Goal: Task Accomplishment & Management: Manage account settings

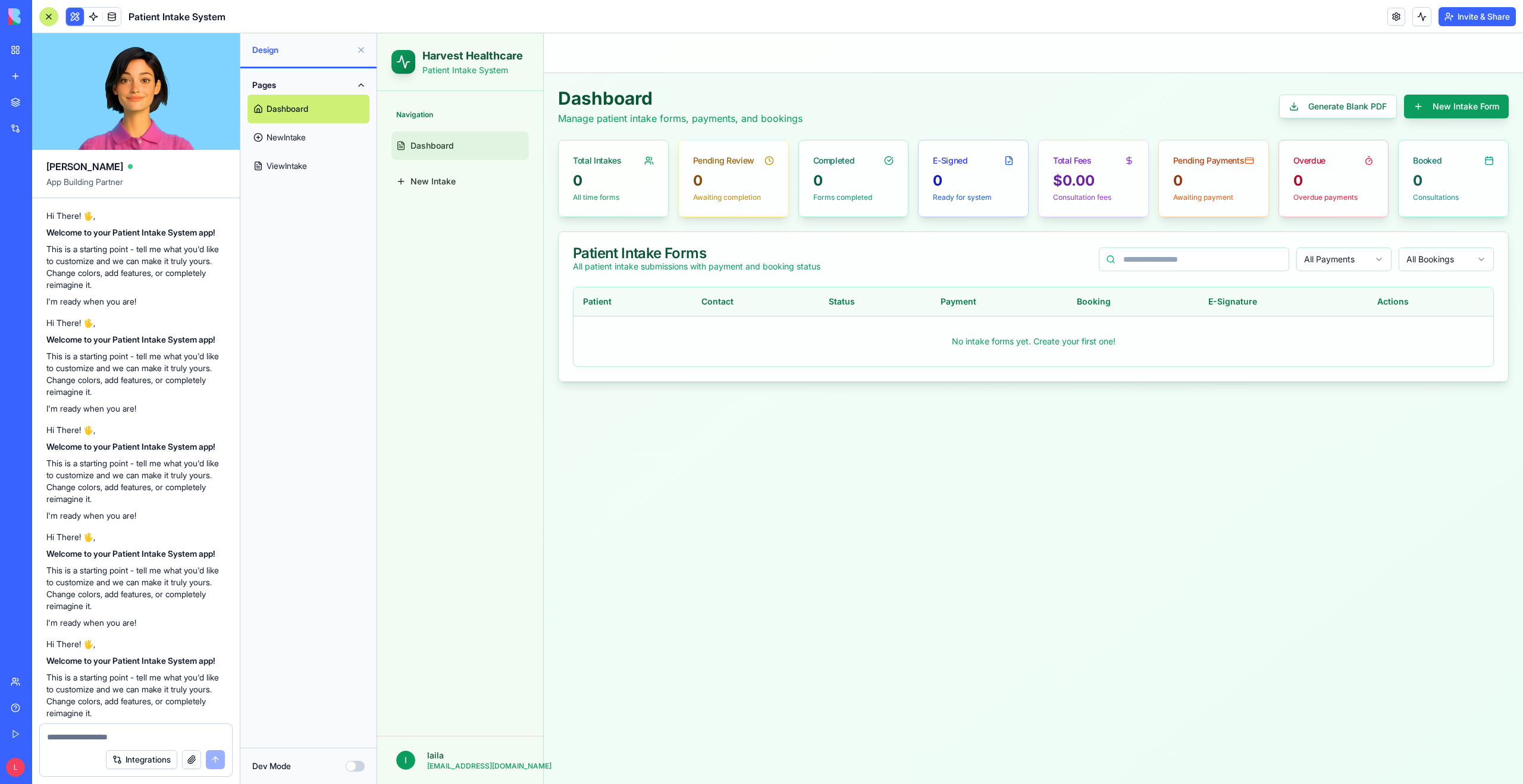
scroll to position [3819, 0]
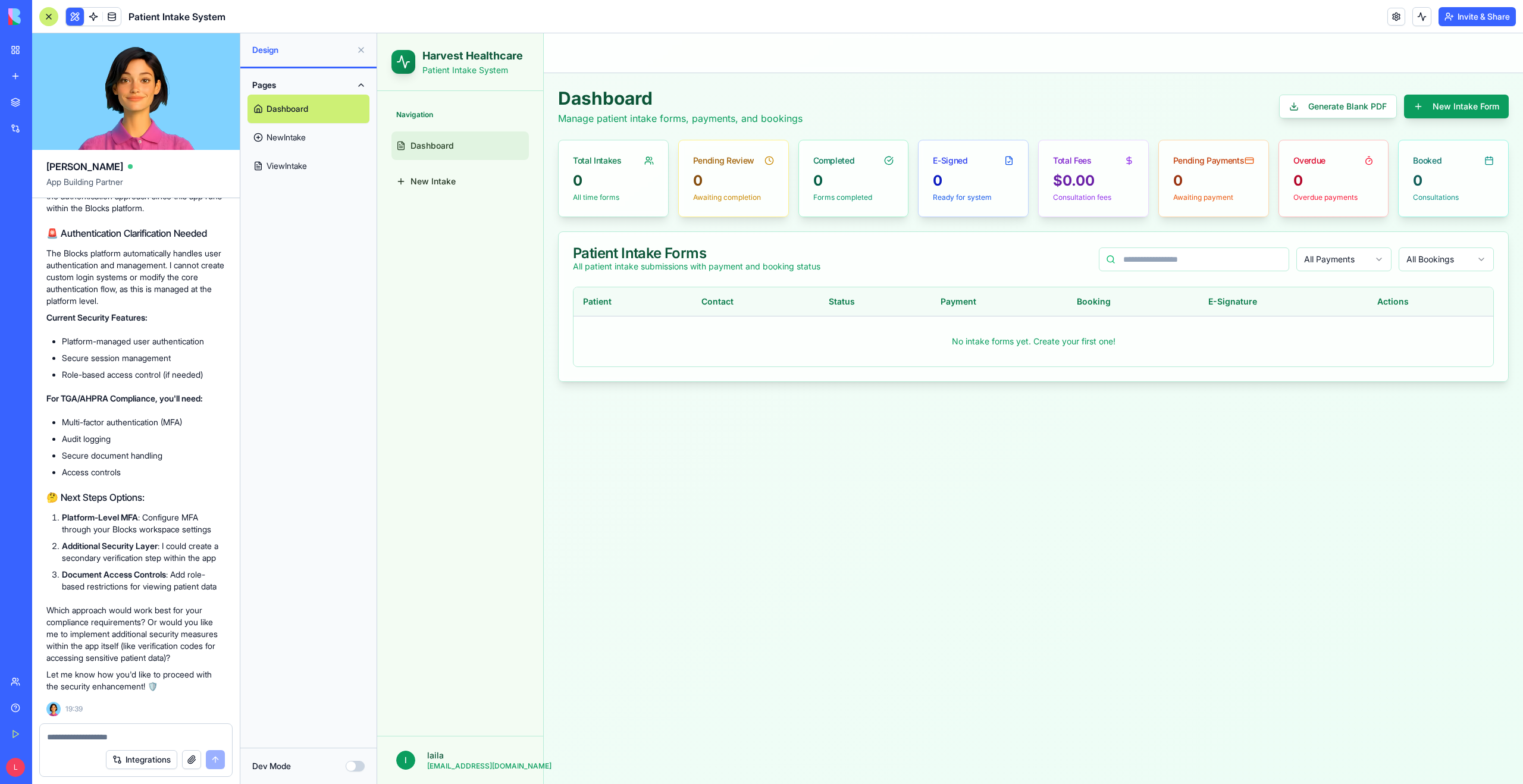
click at [76, 736] on textarea at bounding box center [136, 737] width 178 height 12
drag, startPoint x: 62, startPoint y: 509, endPoint x: 140, endPoint y: 535, distance: 82.2
click at [140, 540] on li "Additional Security Layer : I could create a secondary verification step within…" at bounding box center [144, 551] width 164 height 24
copy li "Additional Security Layer : I could create a secondary verification step within…"
click at [77, 733] on textarea at bounding box center [136, 737] width 178 height 12
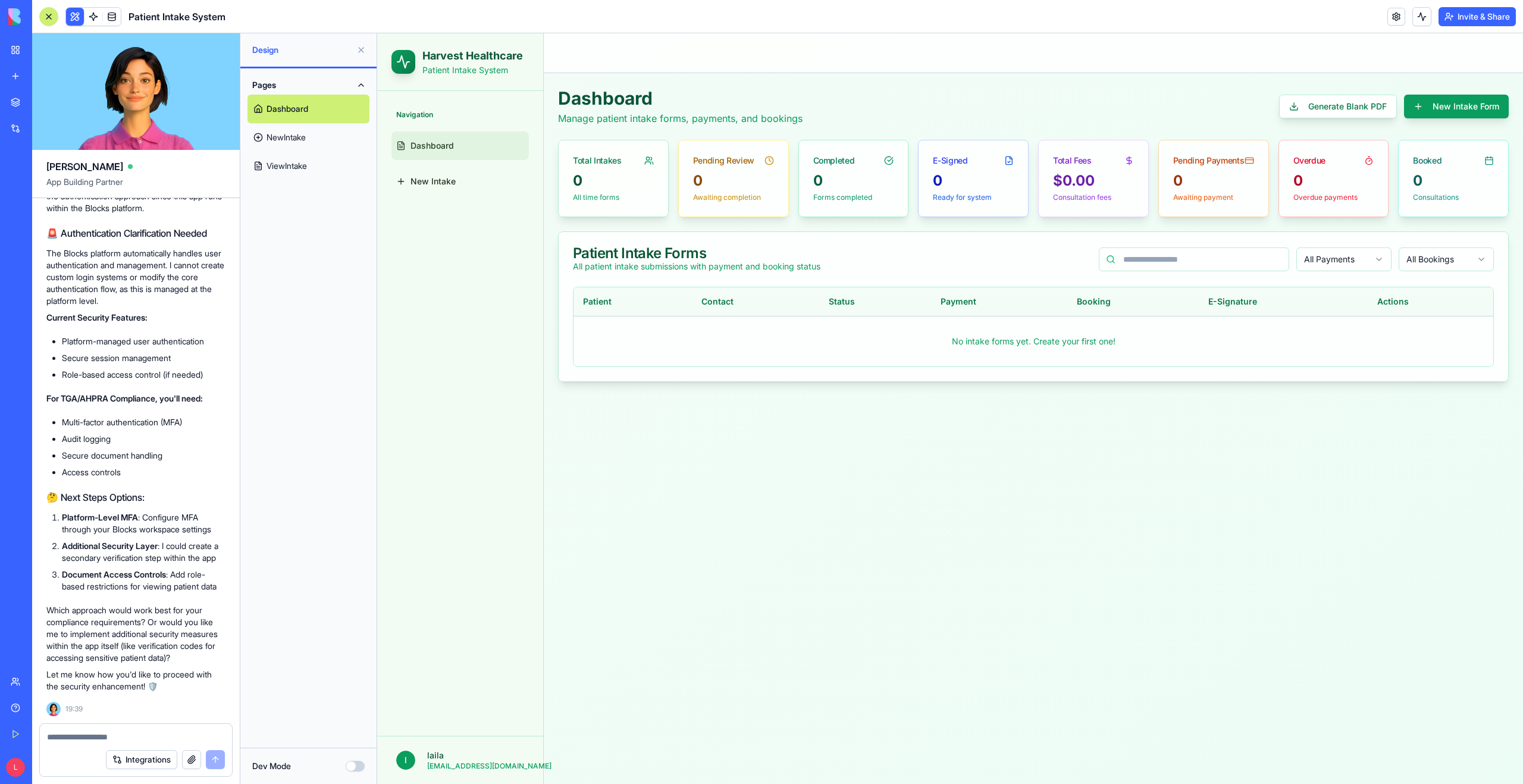
paste textarea "**********"
type textarea "**********"
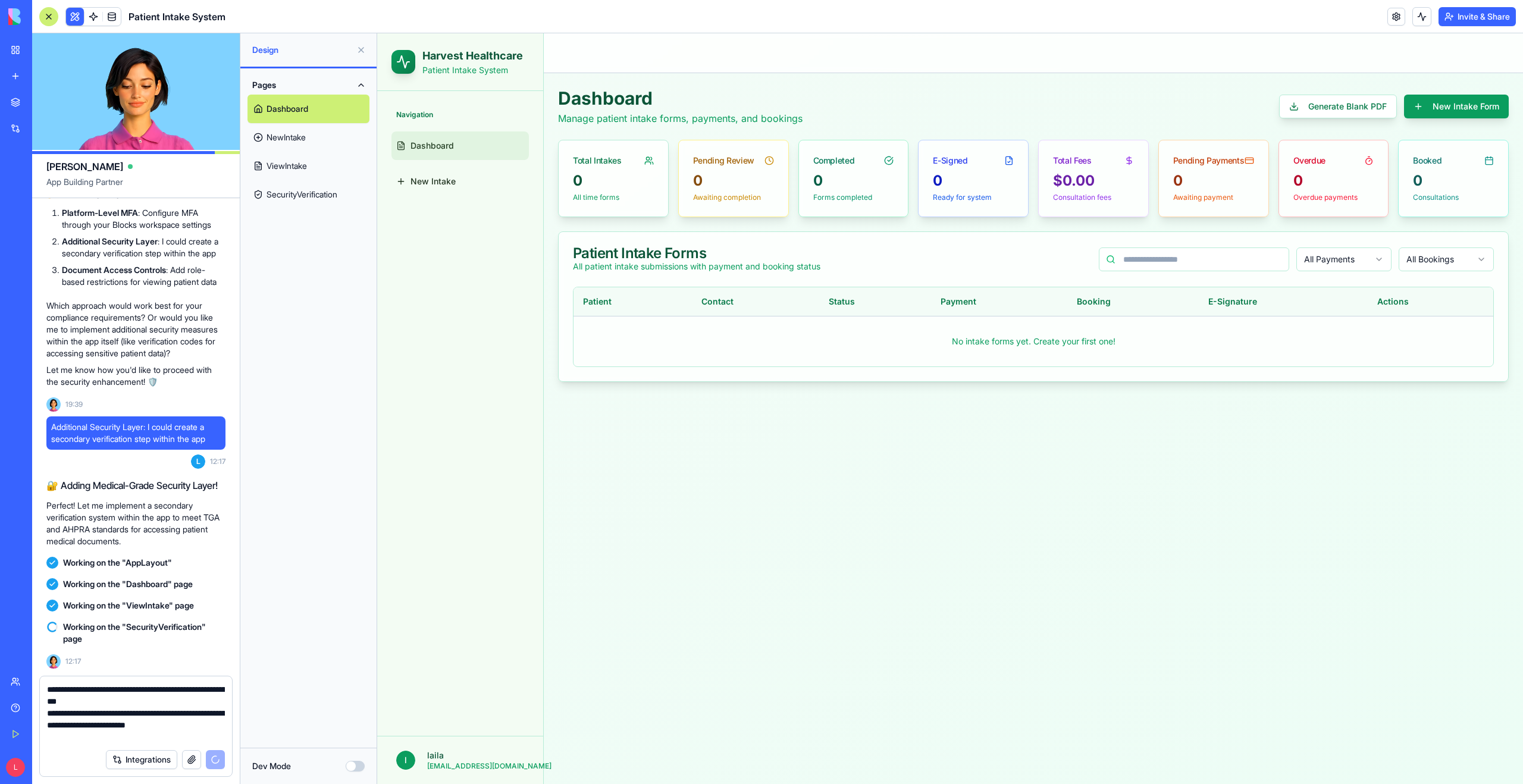
scroll to position [4145, 0]
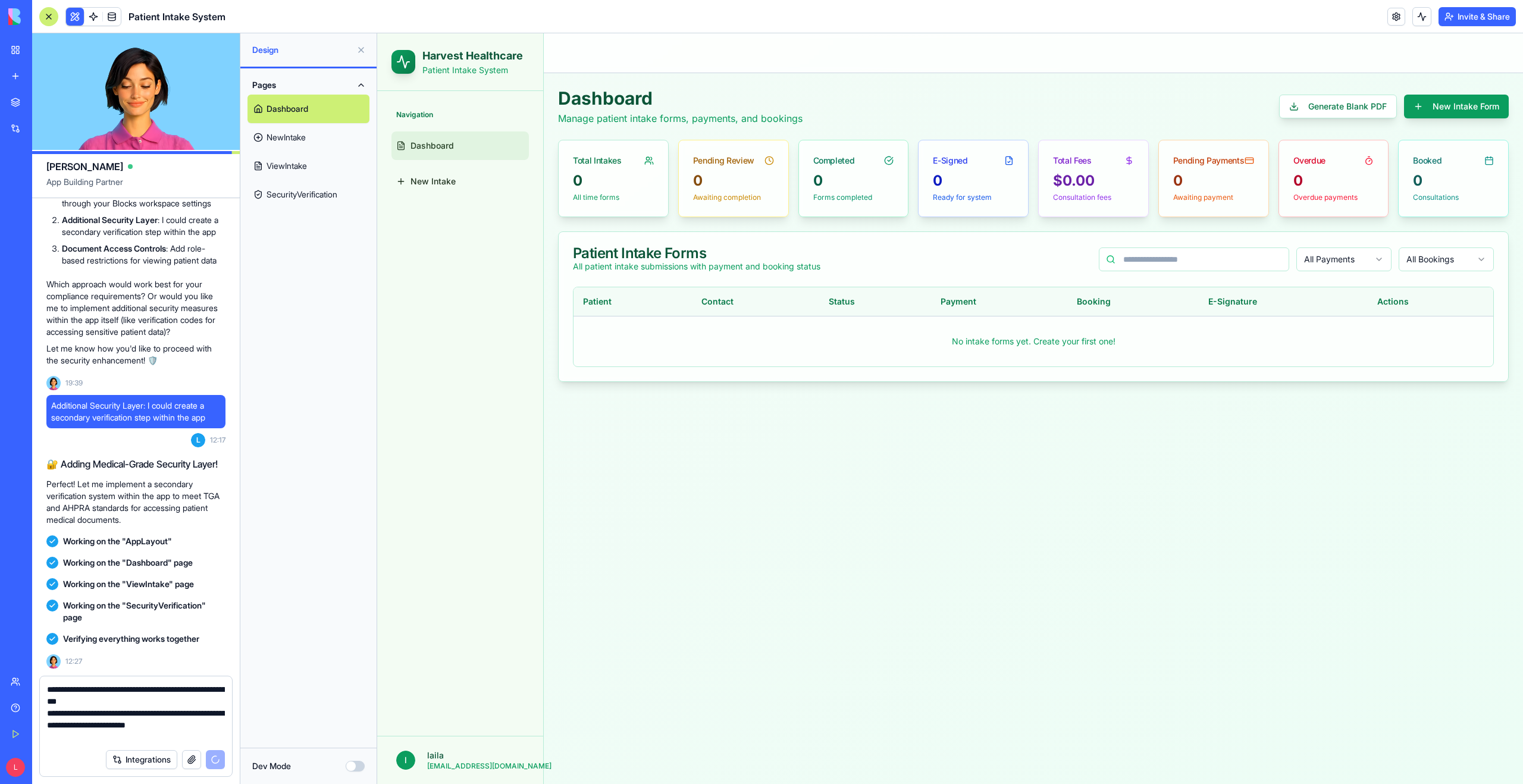
type textarea "**********"
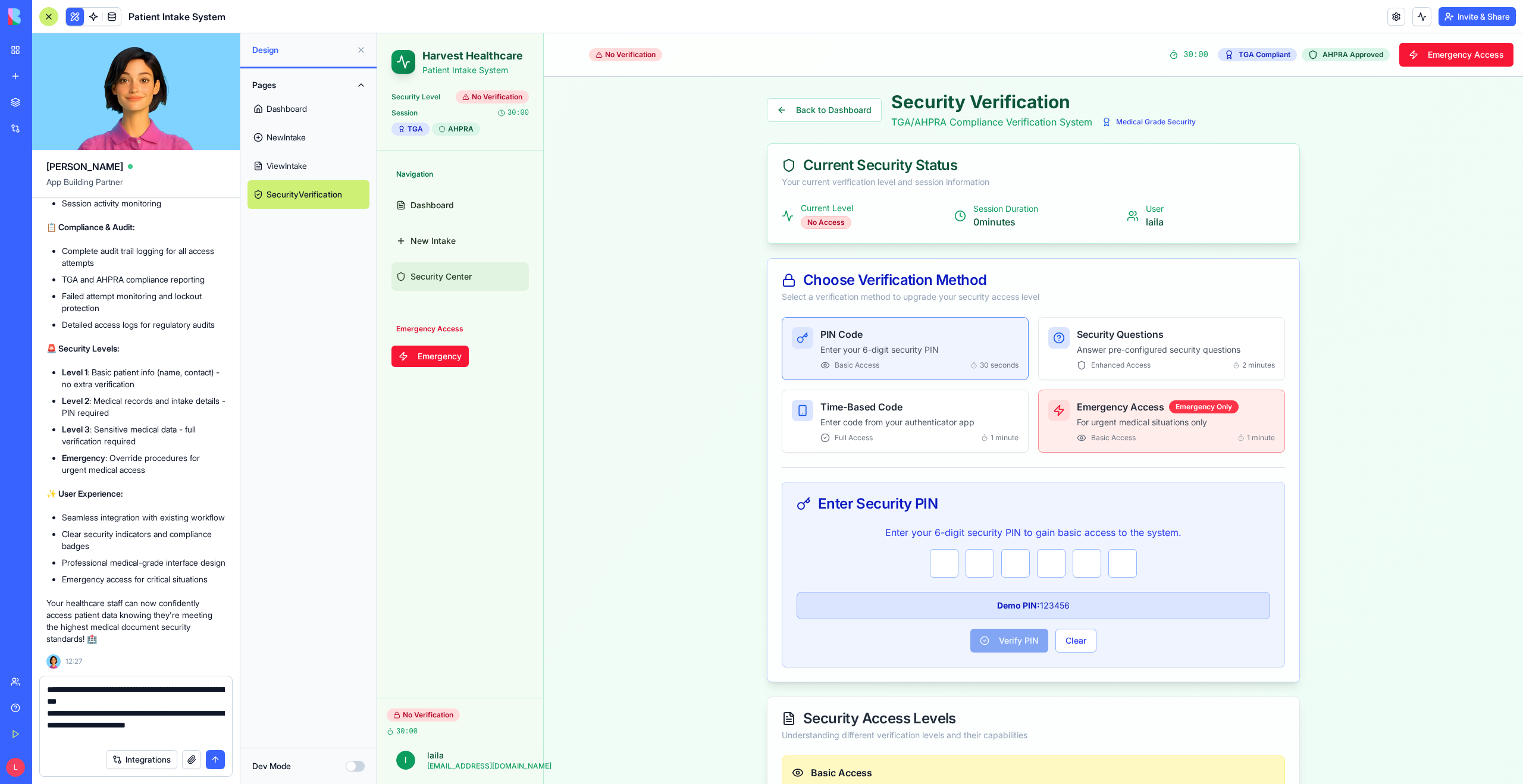
scroll to position [5057, 0]
click at [945, 351] on p "Enter your 6-digit security PIN" at bounding box center [919, 349] width 198 height 12
click at [935, 561] on input "text" at bounding box center [944, 563] width 29 height 29
type input "*"
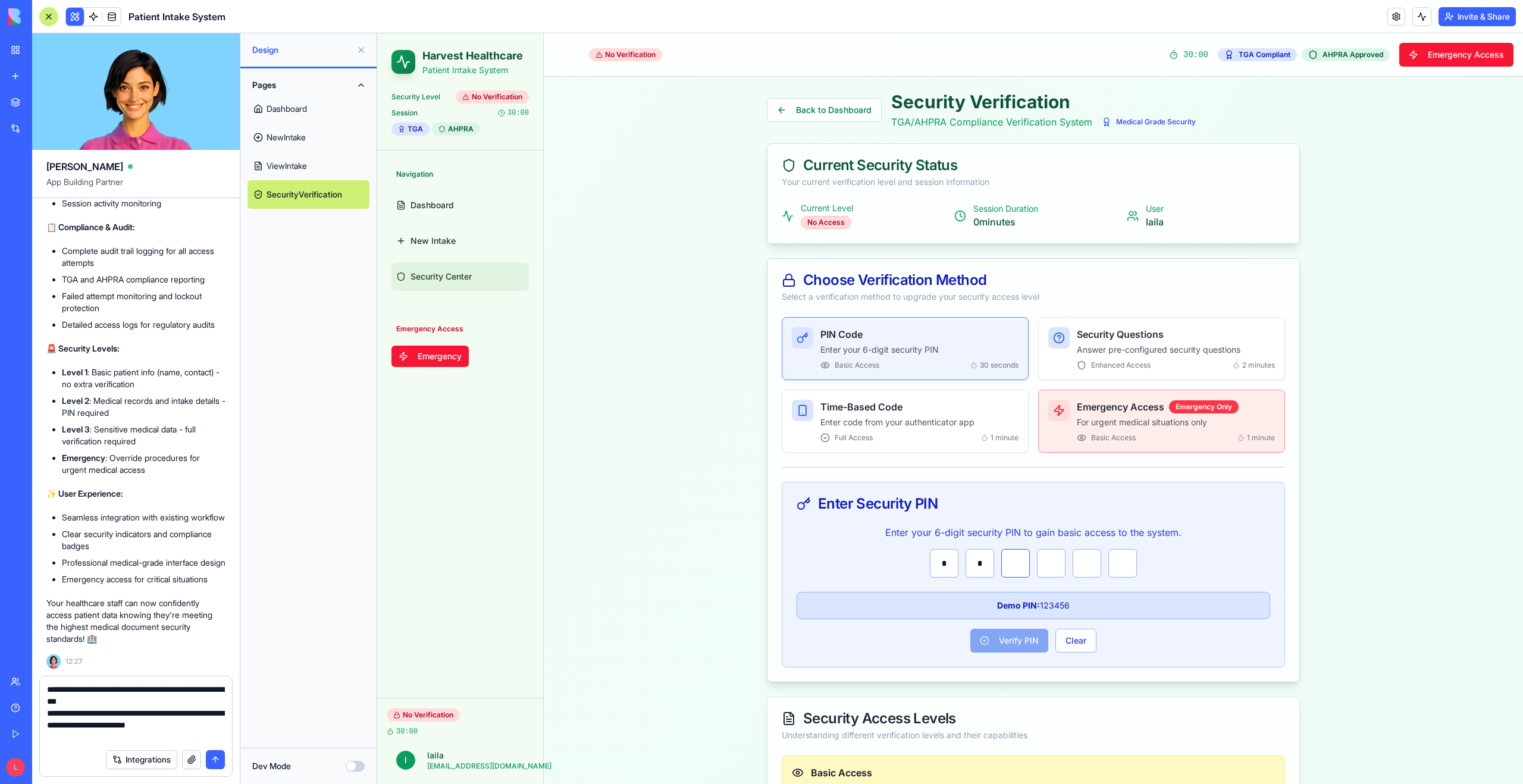
type input "*"
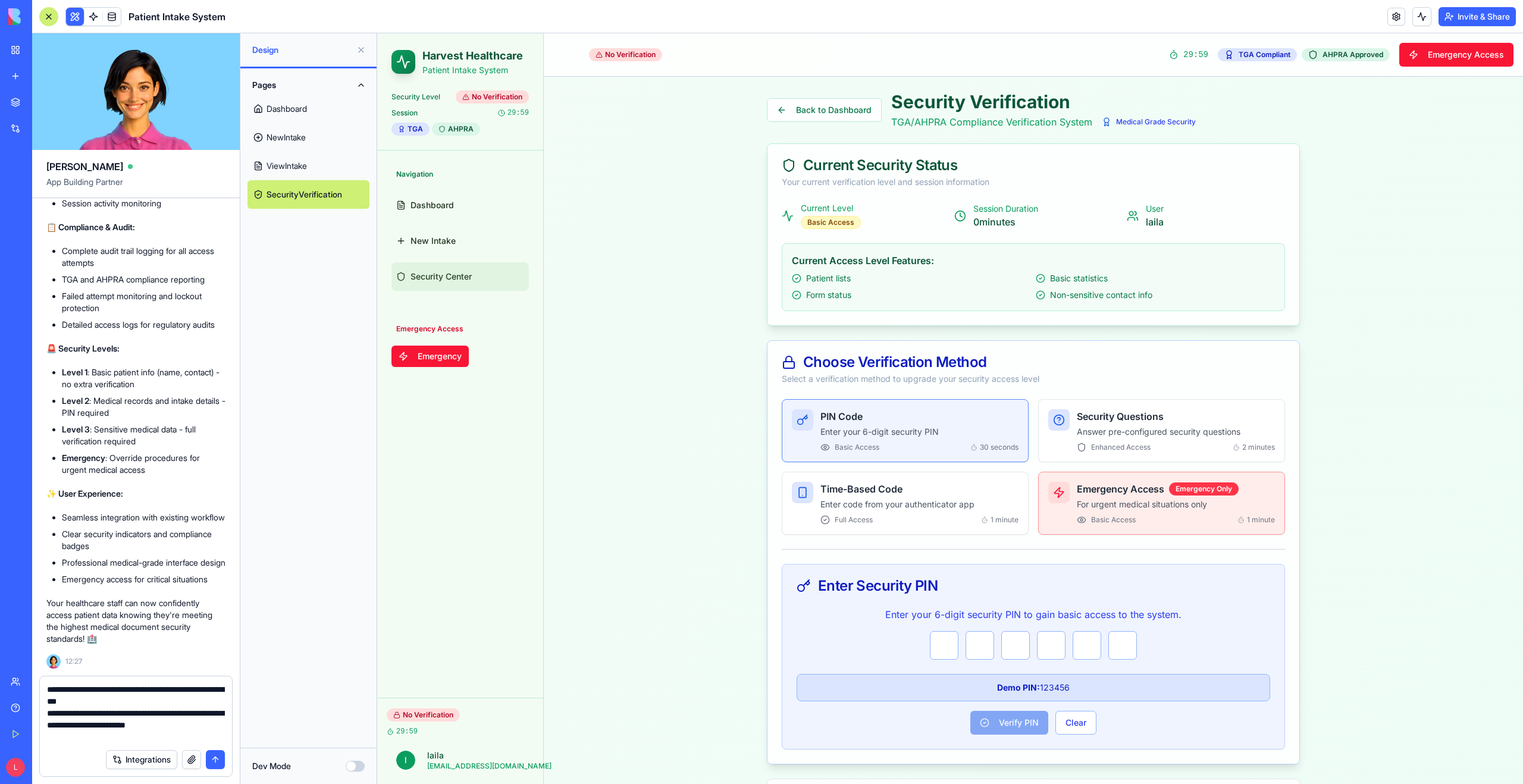
click at [93, 735] on textarea "**********" at bounding box center [136, 713] width 178 height 59
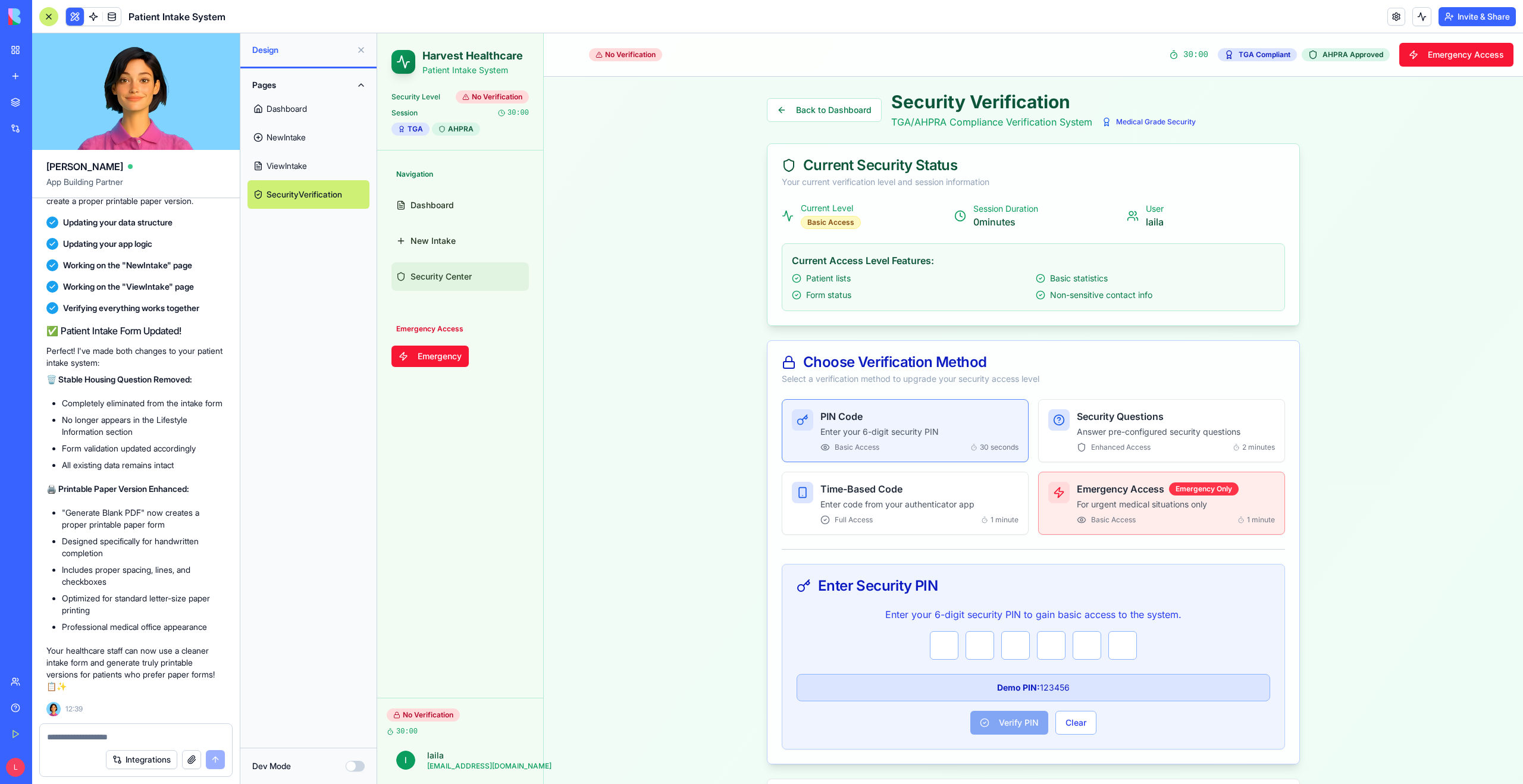
scroll to position [5784, 0]
click at [340, 638] on div "Pages Dashboard NewIntake ViewIntake SecurityVerification" at bounding box center [308, 408] width 136 height 679
click at [308, 113] on link "Dashboard" at bounding box center [308, 109] width 122 height 29
click at [829, 221] on div "Basic Access" at bounding box center [830, 222] width 60 height 13
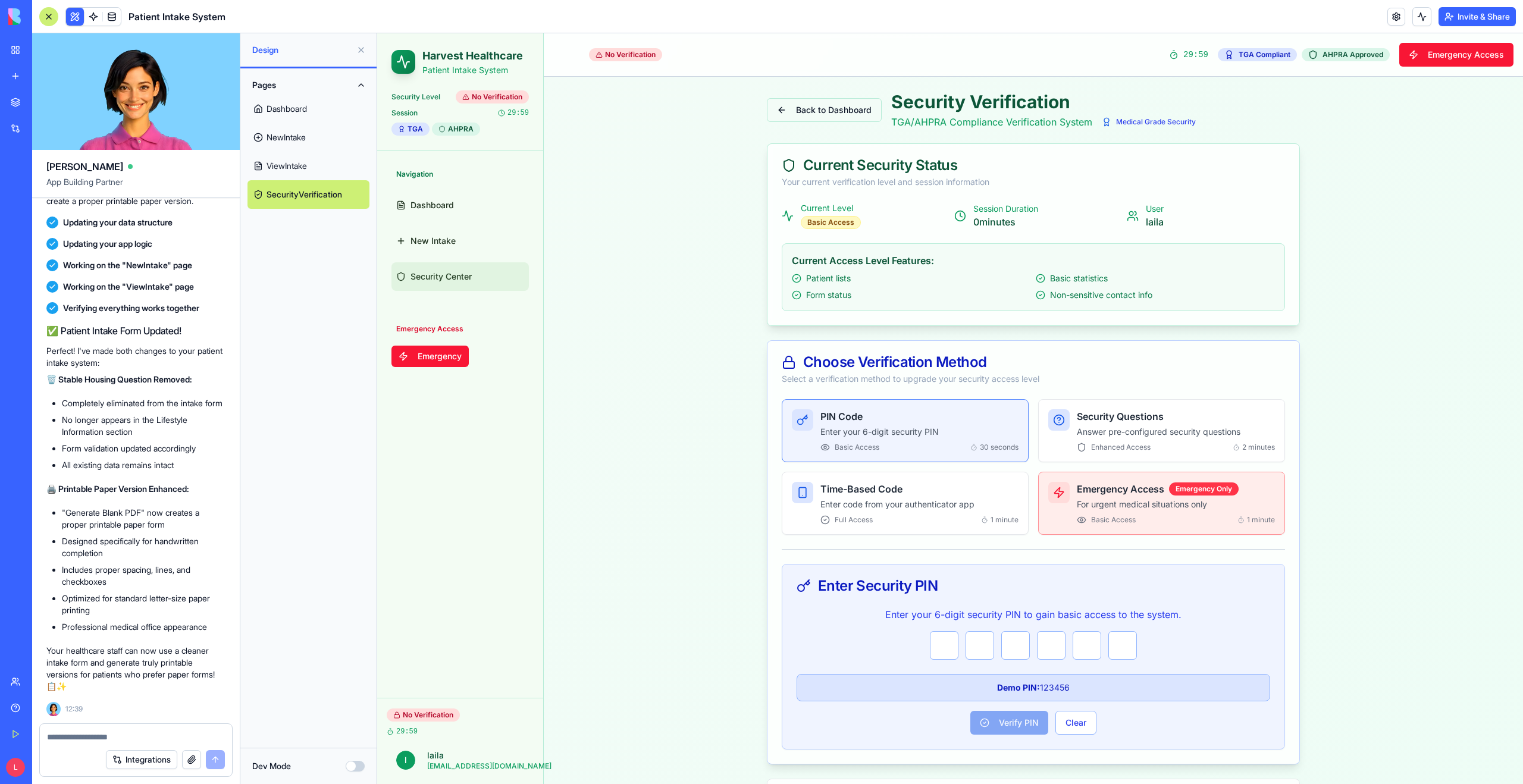
click at [803, 106] on button "Back to Dashboard" at bounding box center [824, 109] width 115 height 24
click at [475, 97] on div "No Verification" at bounding box center [492, 97] width 73 height 13
click at [111, 14] on span at bounding box center [111, 16] width 34 height 34
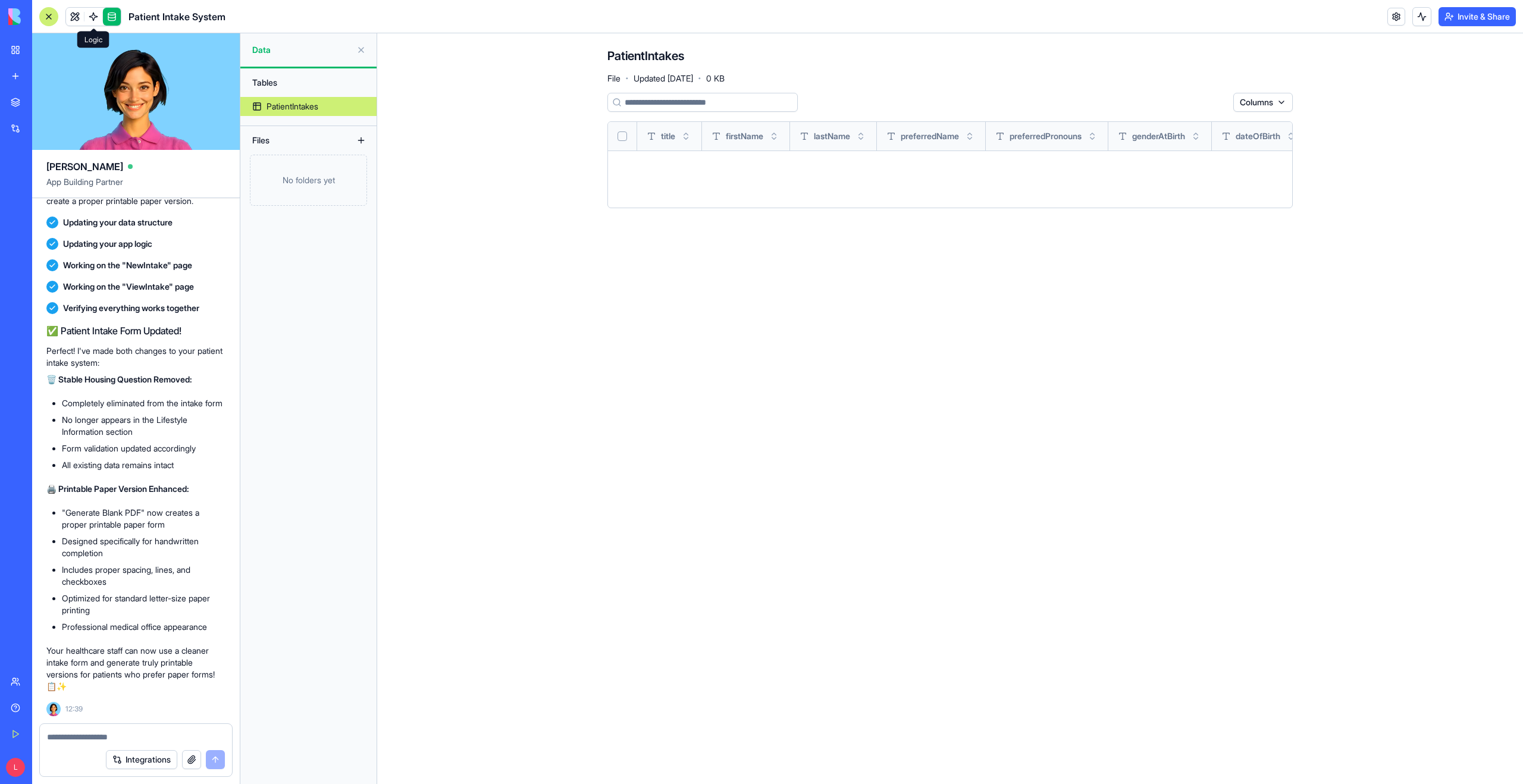
click at [91, 16] on span at bounding box center [93, 16] width 34 height 34
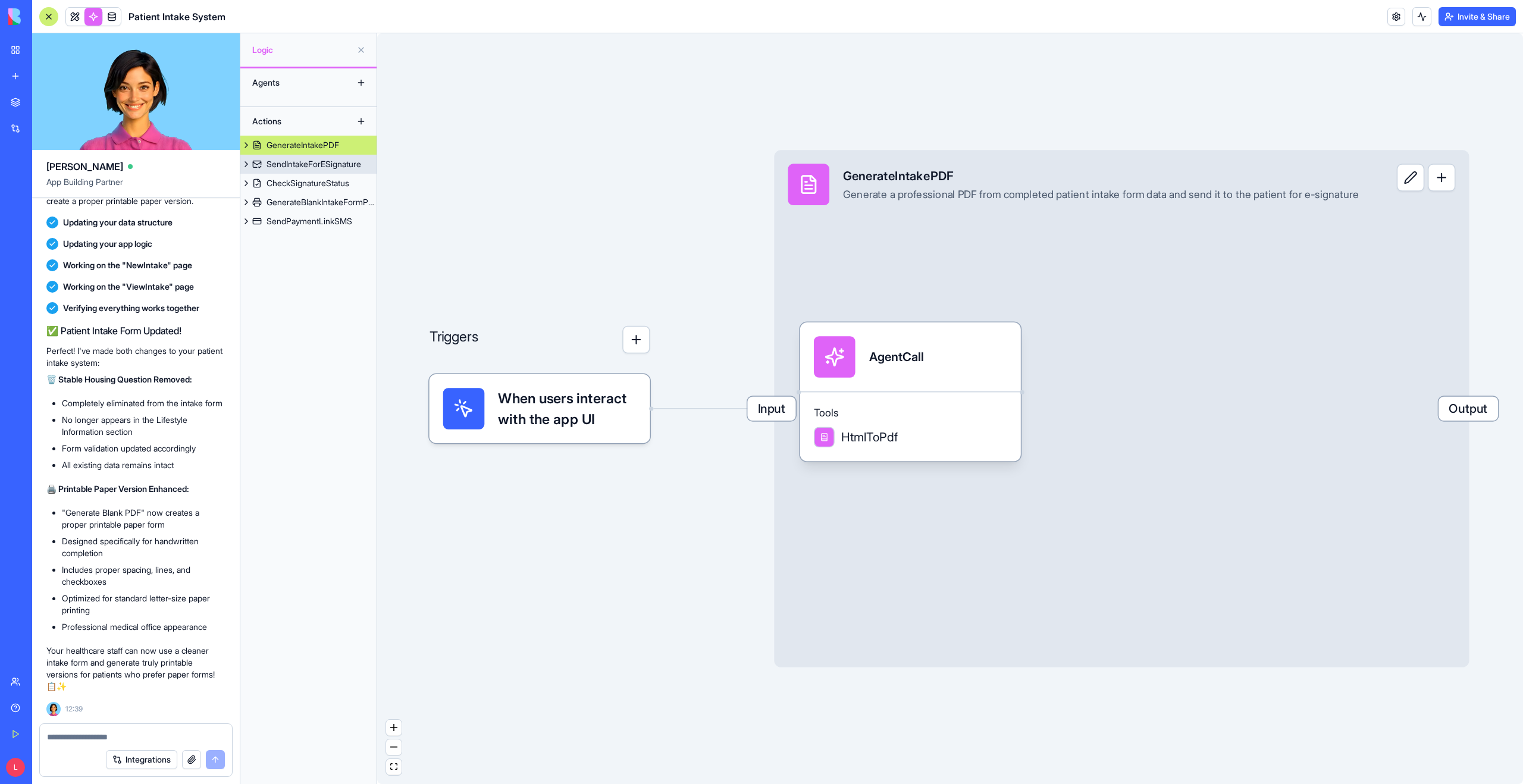
click at [273, 162] on div "SendIntakeForESignature" at bounding box center [313, 164] width 94 height 12
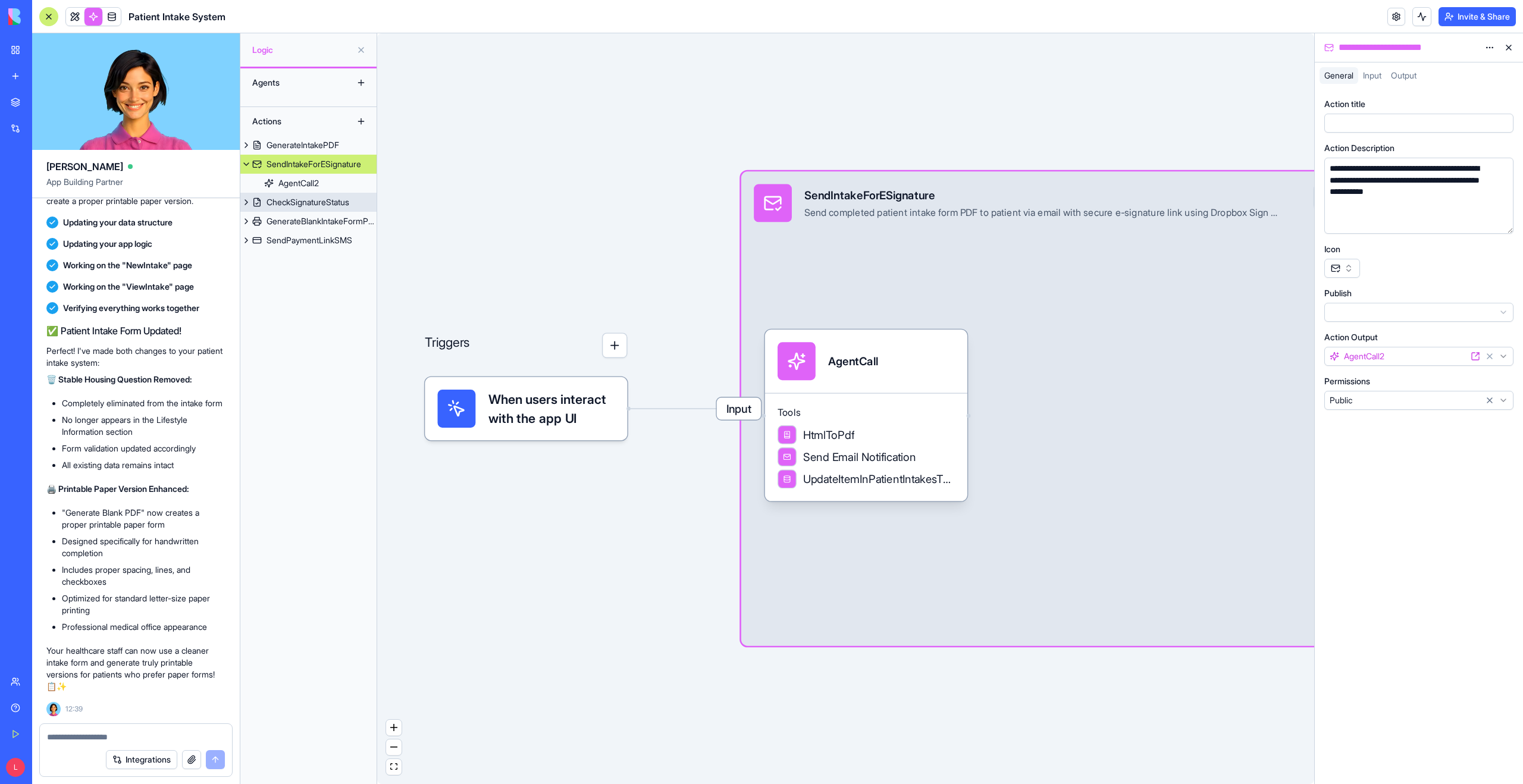
click at [276, 205] on div "CheckSignatureStatus" at bounding box center [308, 202] width 83 height 12
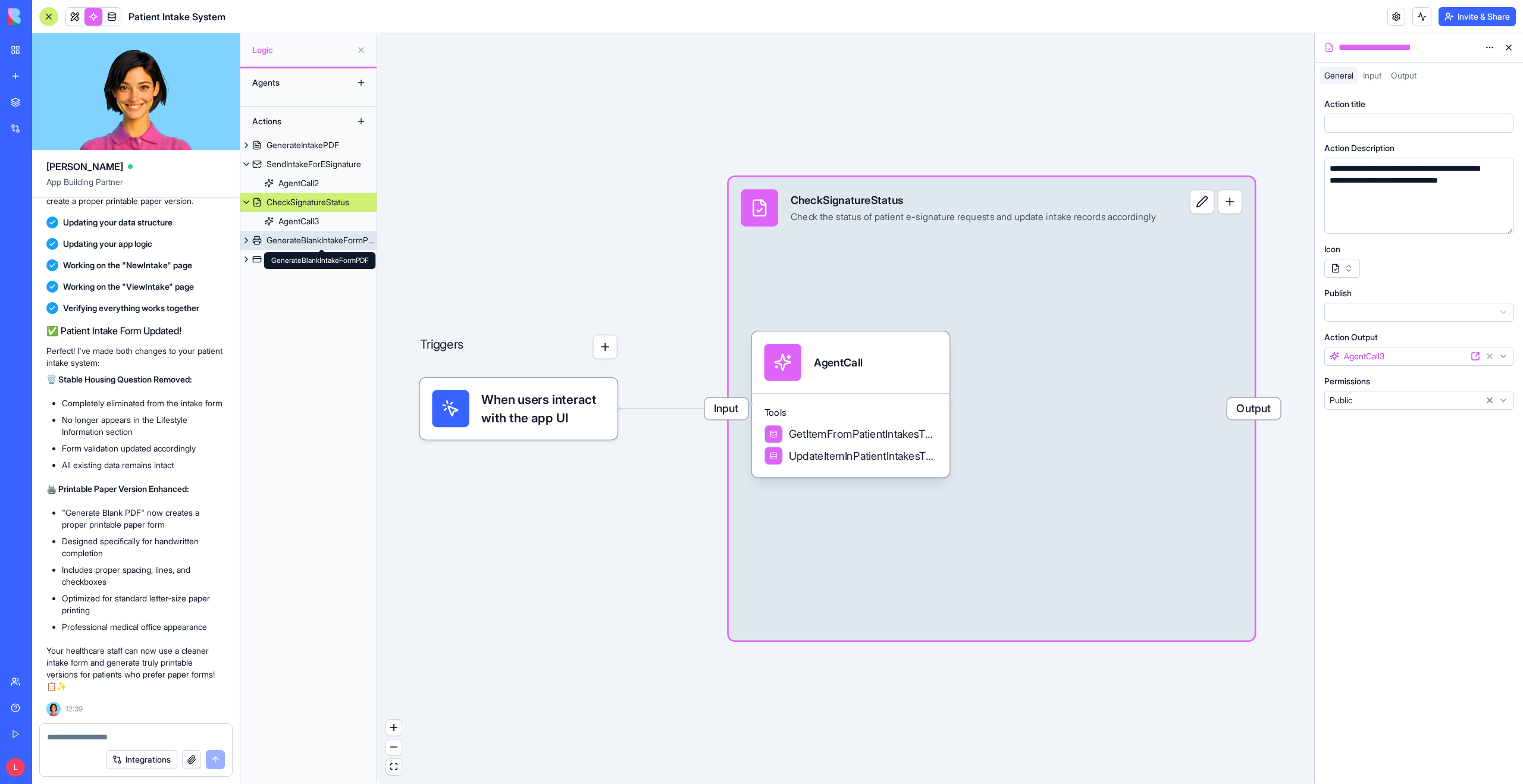
click at [270, 234] on div "GenerateBlankIntakeFormPDF" at bounding box center [321, 240] width 110 height 12
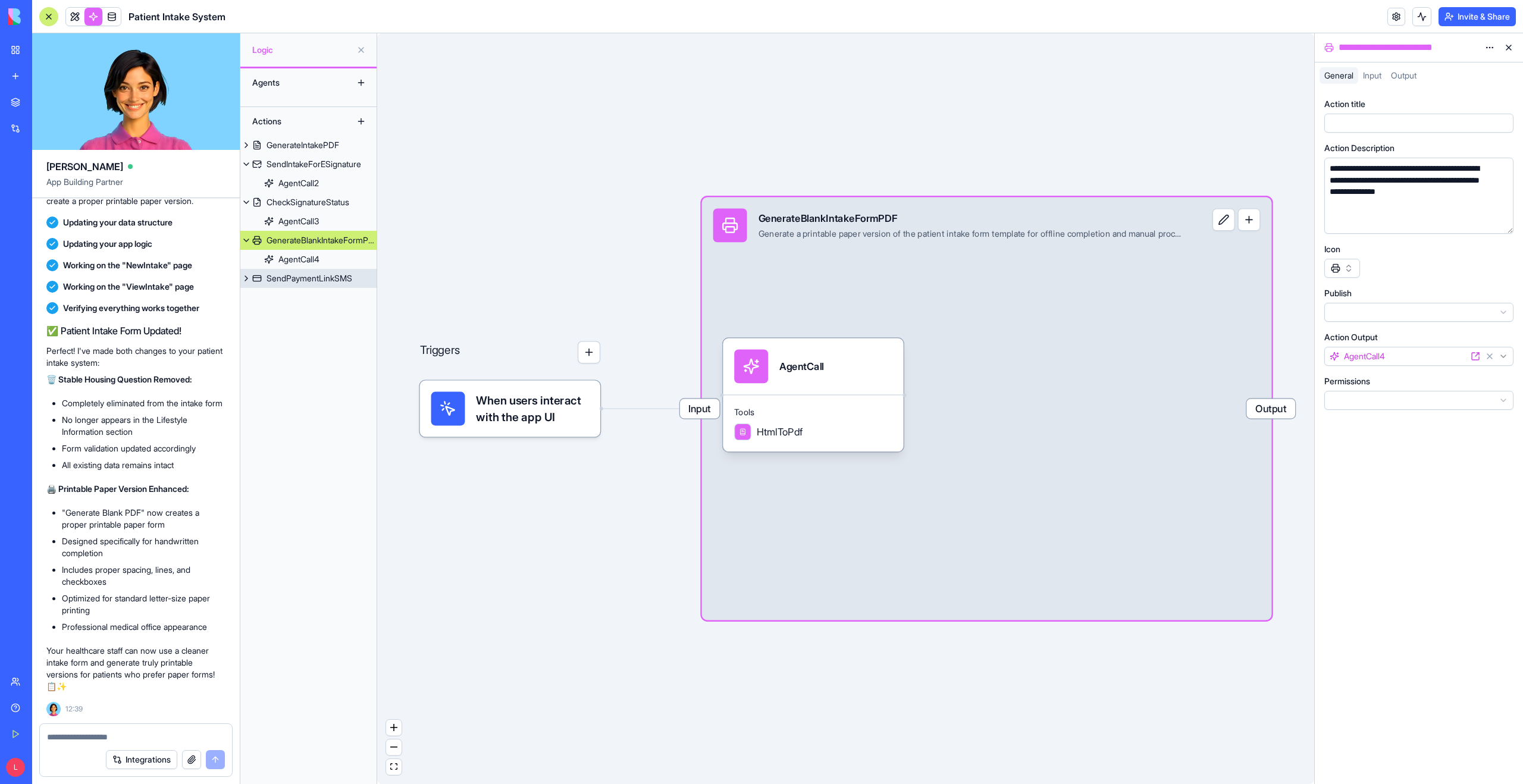
click at [283, 279] on div "SendPaymentLinkSMS" at bounding box center [309, 278] width 86 height 12
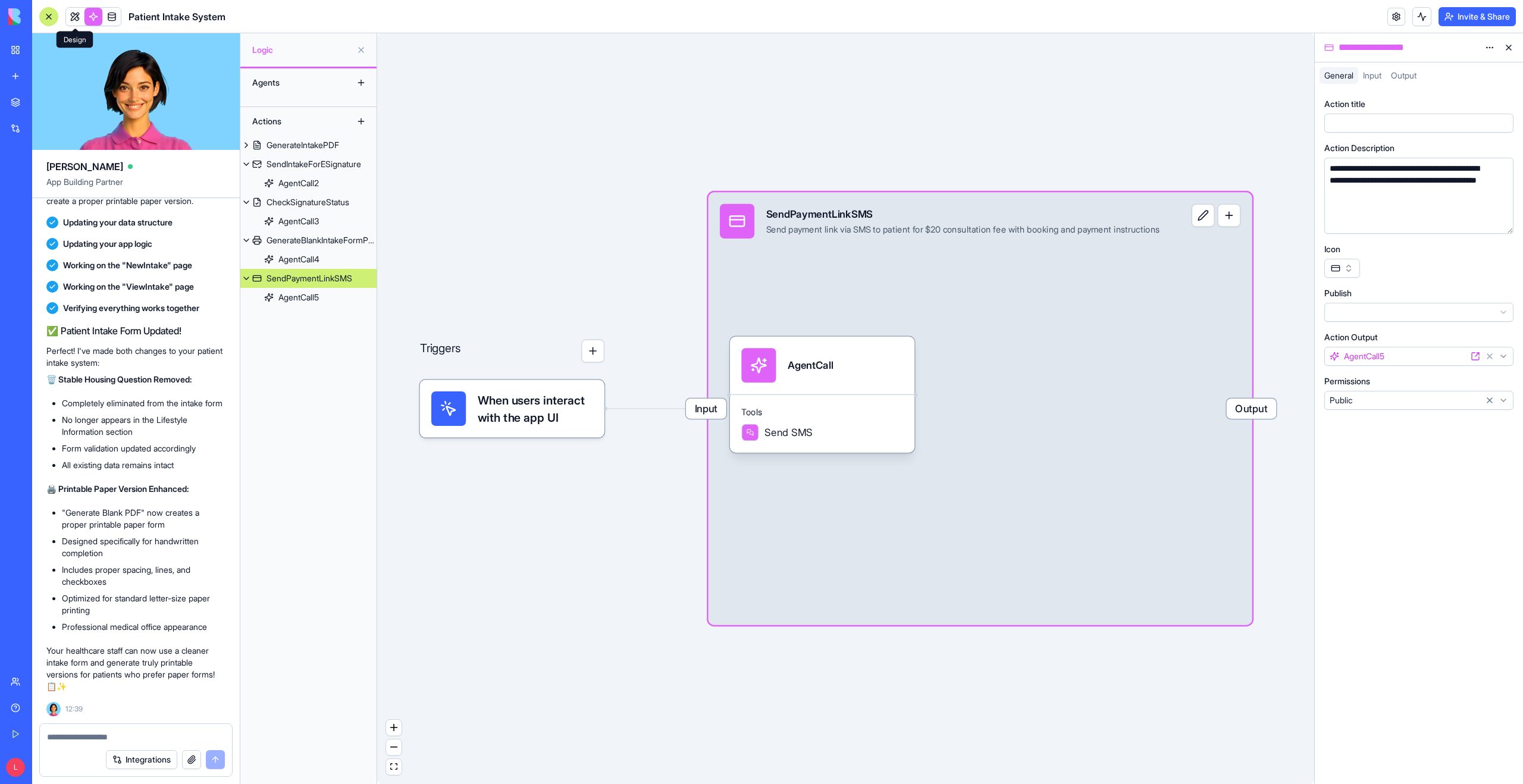
click at [76, 16] on link at bounding box center [74, 16] width 18 height 18
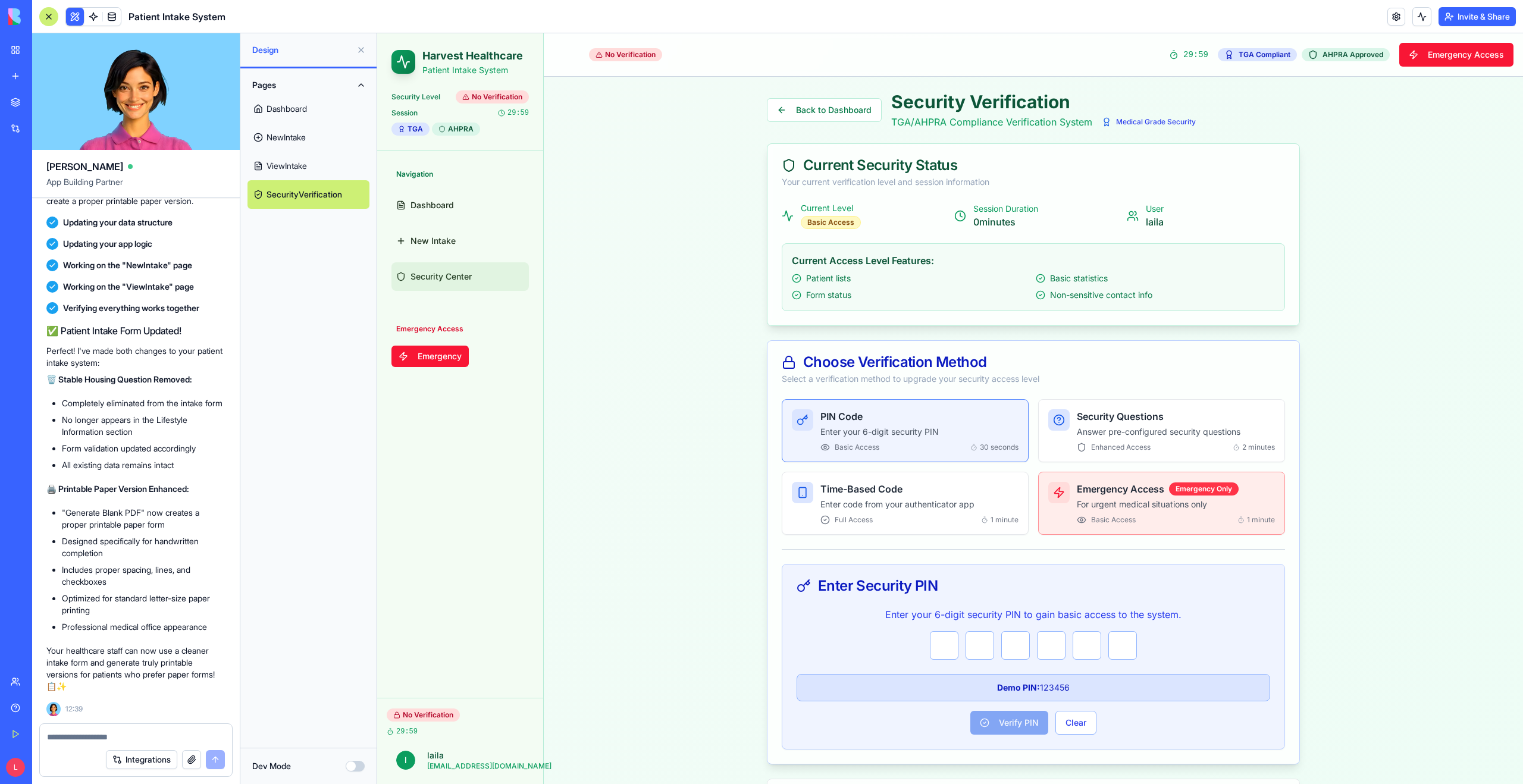
click at [1457, 14] on button "Invite & Share" at bounding box center [1477, 16] width 77 height 19
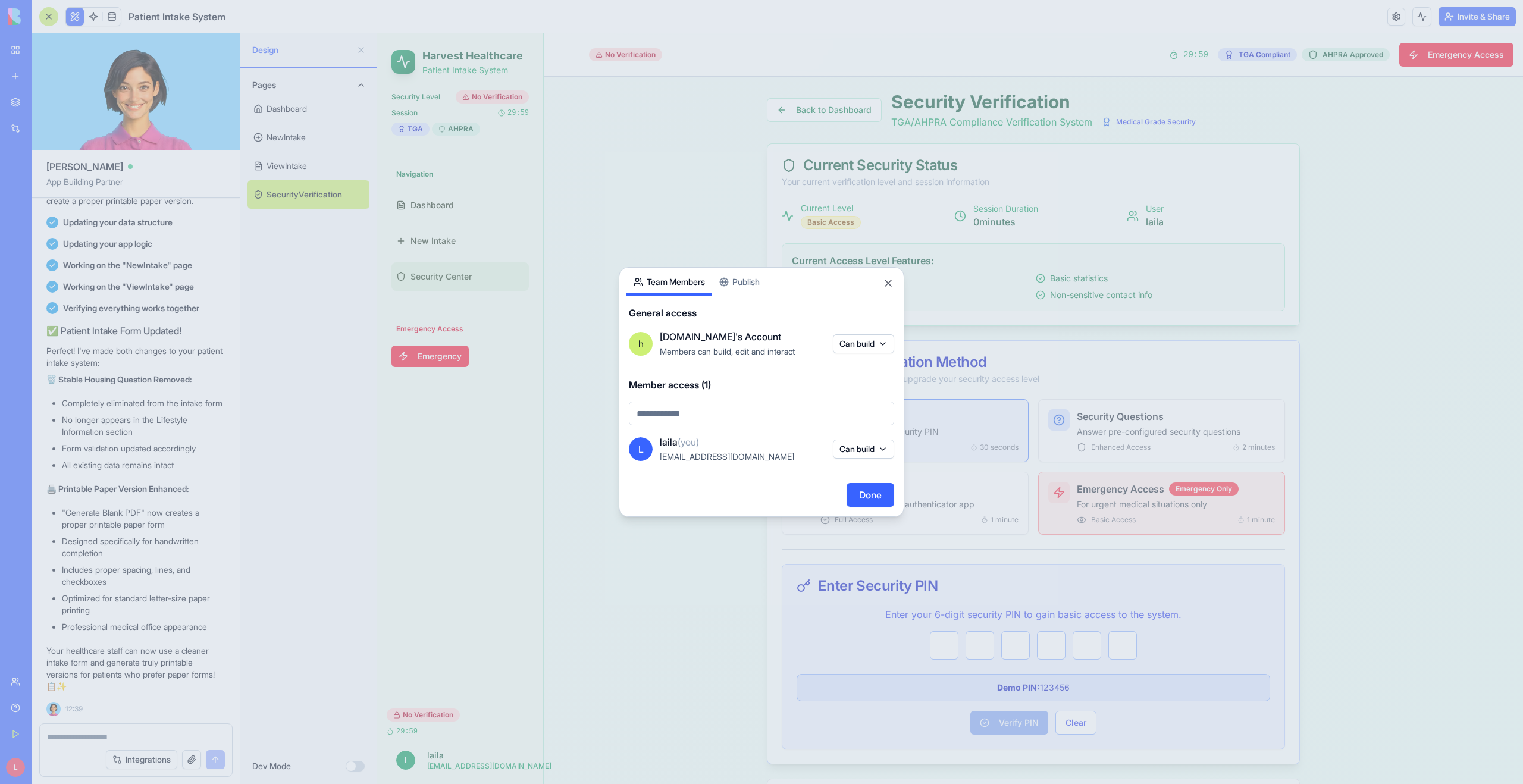
click at [750, 283] on div "Share App Team Members Publish General access h [DOMAIN_NAME]'s Account Members…" at bounding box center [761, 392] width 286 height 250
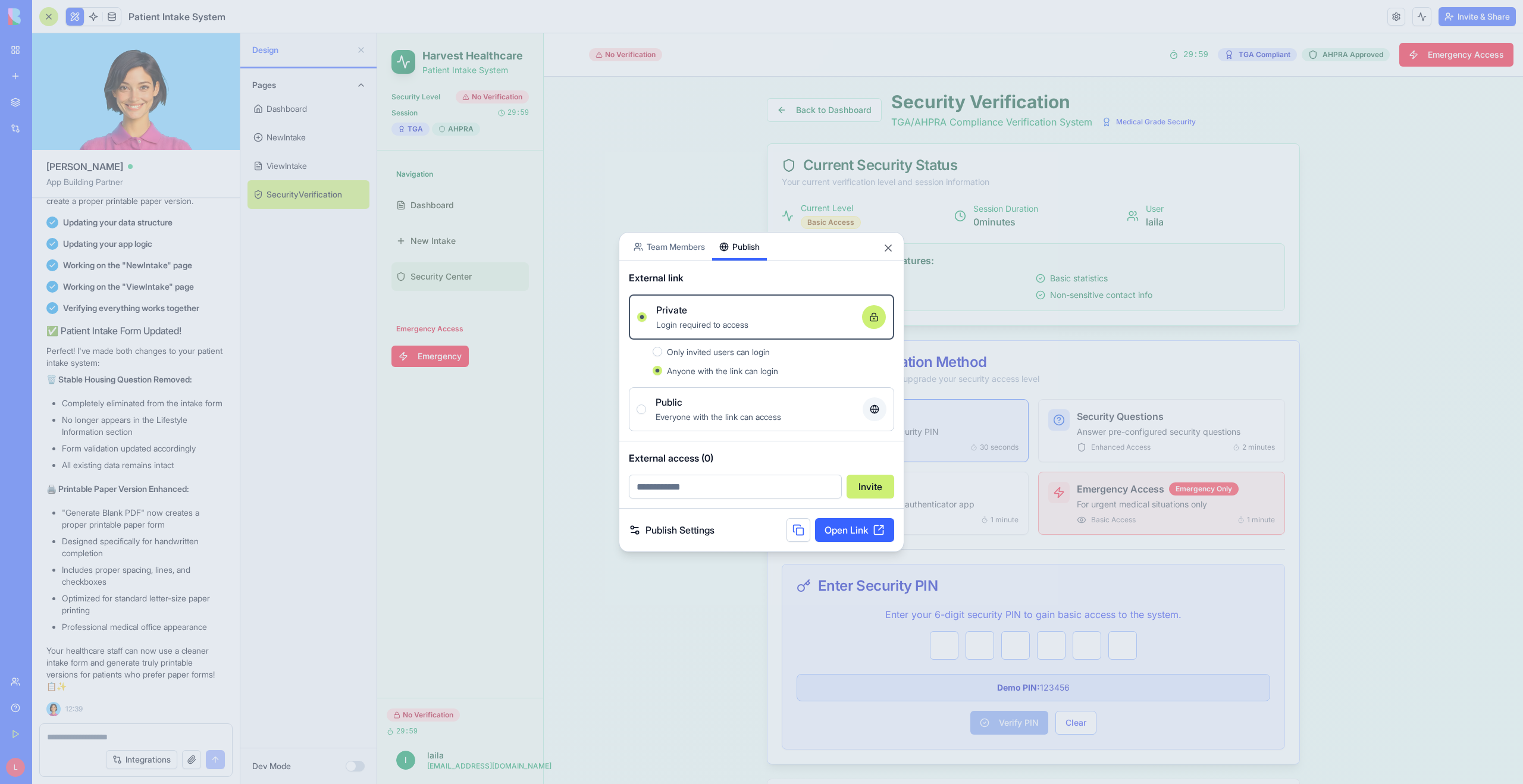
click at [658, 350] on button "Only invited users can login" at bounding box center [657, 351] width 9 height 9
click at [678, 533] on link "Publish Settings" at bounding box center [672, 530] width 86 height 14
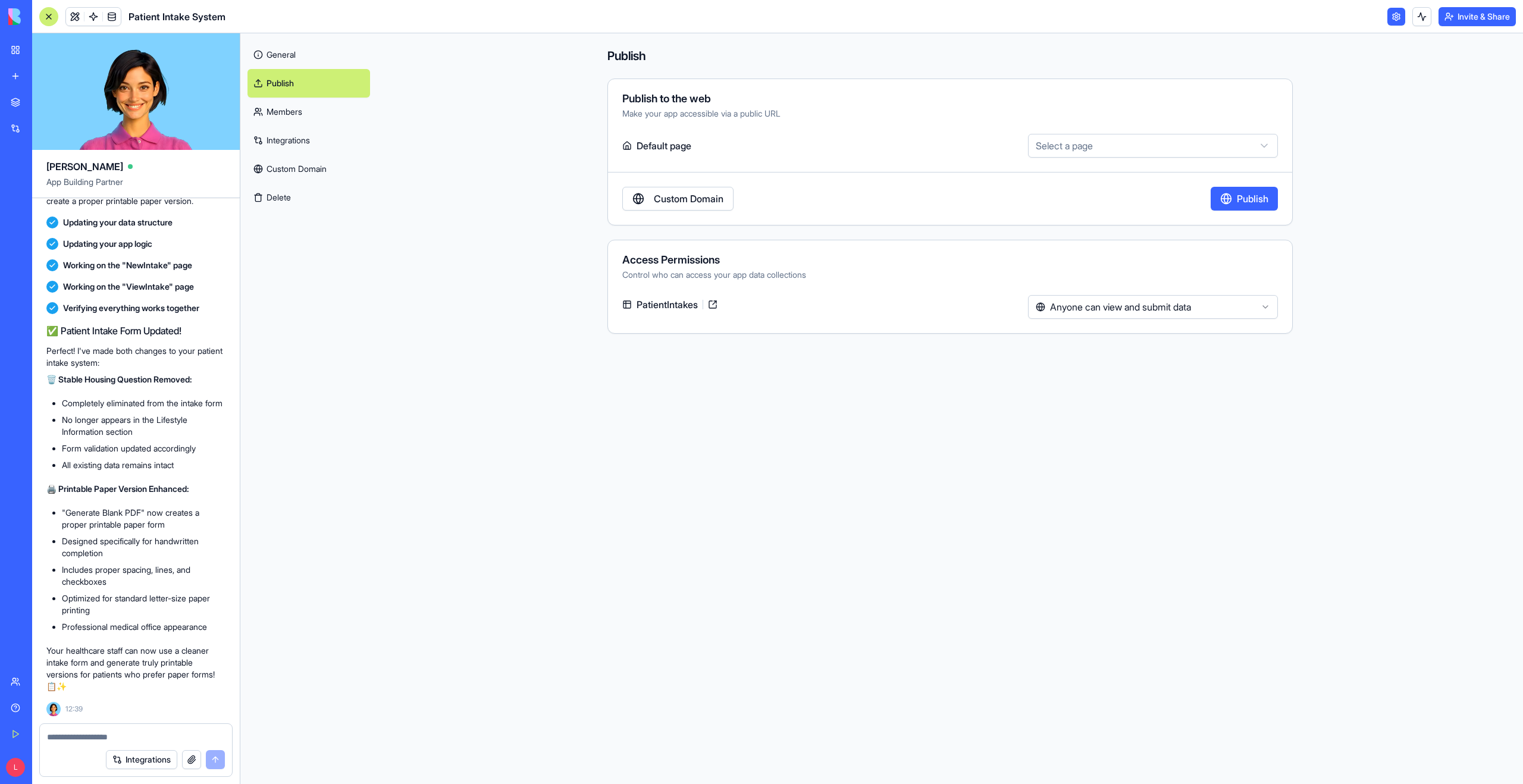
click at [1077, 146] on html "BETA My Workspace New app Marketplace Integrations Recent Patient Intake System…" at bounding box center [761, 392] width 1523 height 784
click at [1047, 113] on html "BETA My Workspace New app Marketplace Integrations Recent Patient Intake System…" at bounding box center [761, 392] width 1523 height 784
click at [293, 116] on link "Members" at bounding box center [309, 112] width 123 height 29
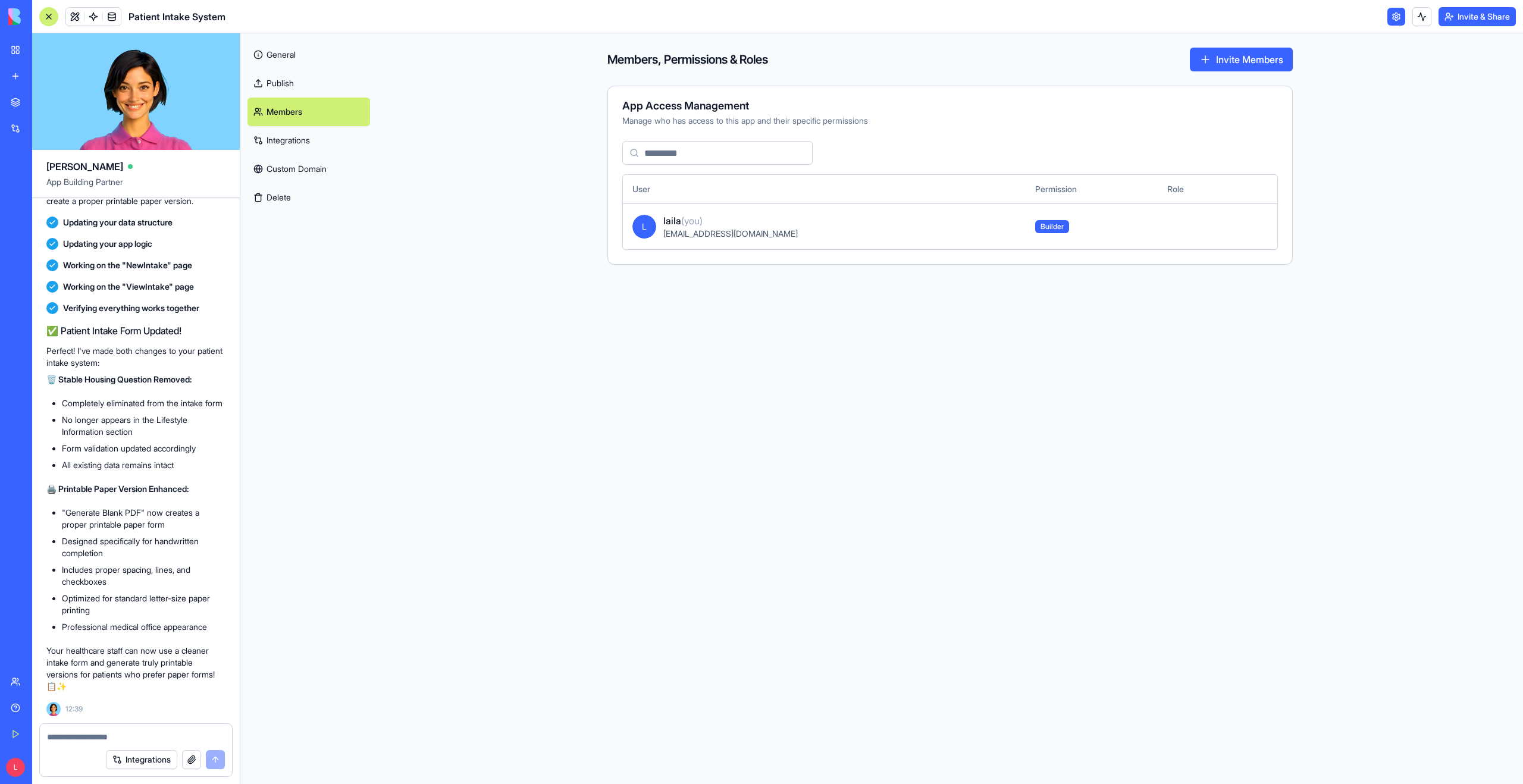
click at [707, 230] on span "[EMAIL_ADDRESS][DOMAIN_NAME]" at bounding box center [730, 233] width 134 height 10
click at [1035, 223] on span "Builder" at bounding box center [1051, 226] width 34 height 13
click at [1181, 188] on th "Role" at bounding box center [1196, 189] width 78 height 29
click at [294, 141] on link "Integrations" at bounding box center [309, 141] width 123 height 29
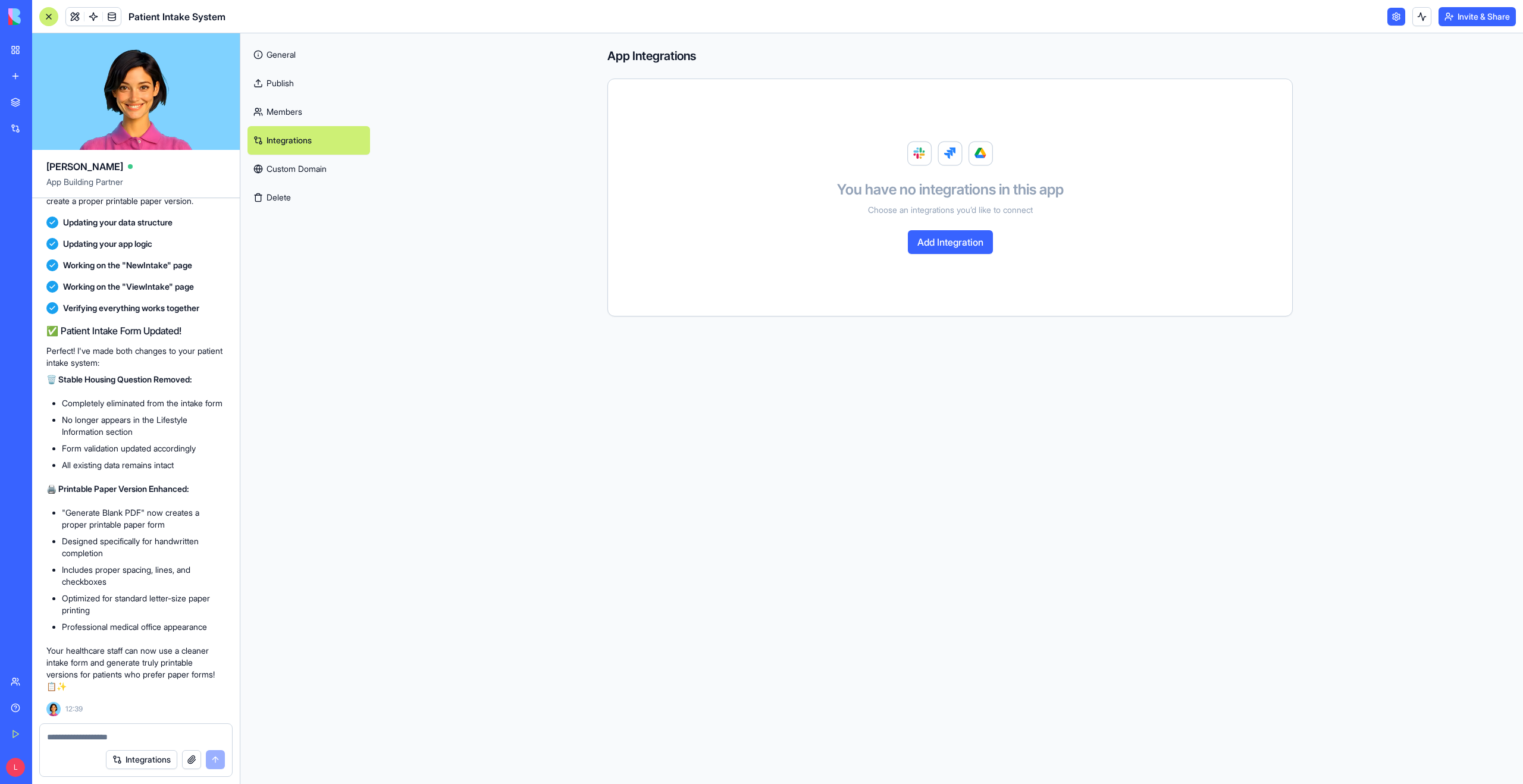
click at [306, 172] on link "Custom Domain" at bounding box center [309, 169] width 123 height 29
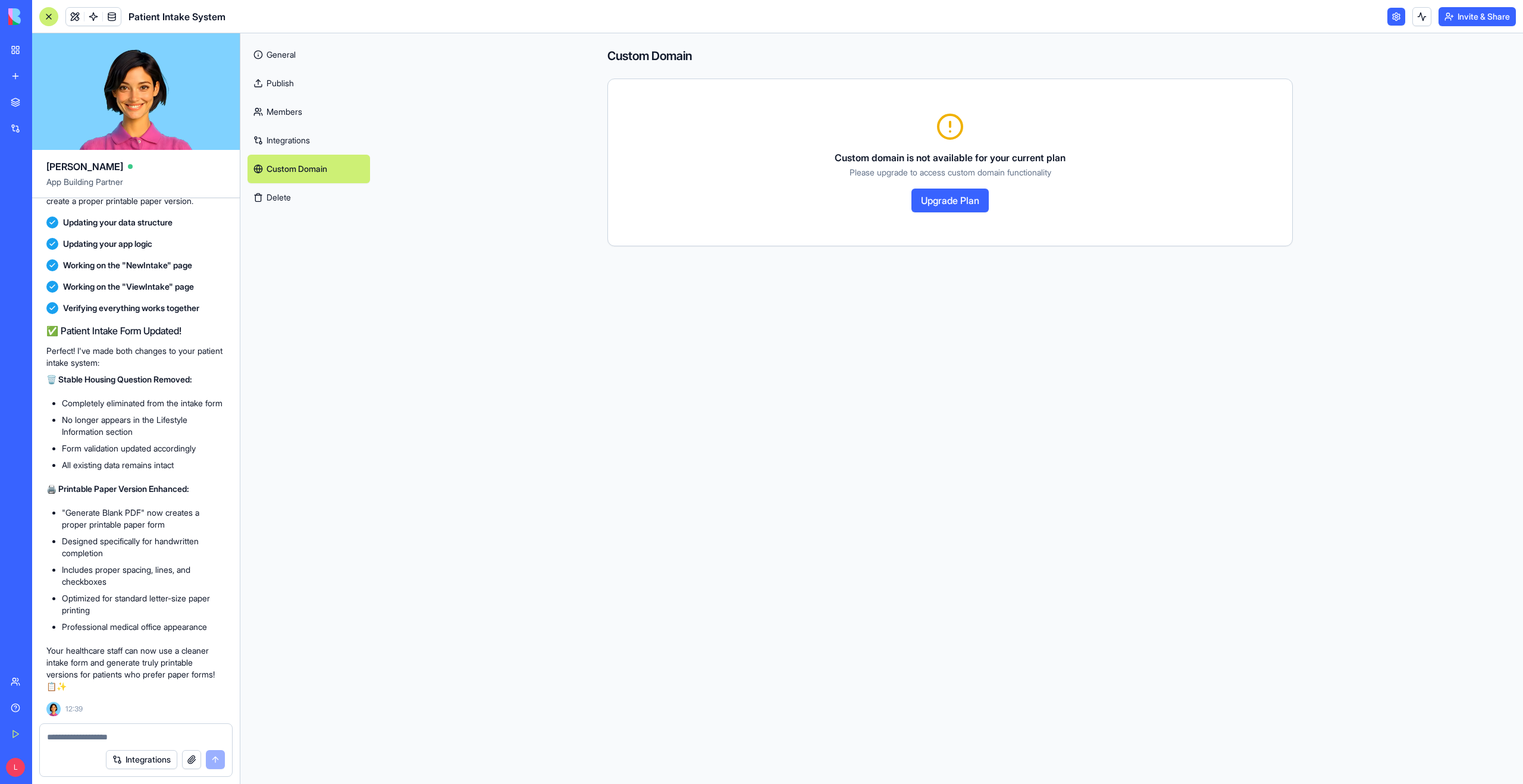
click at [286, 53] on link "General" at bounding box center [309, 55] width 123 height 29
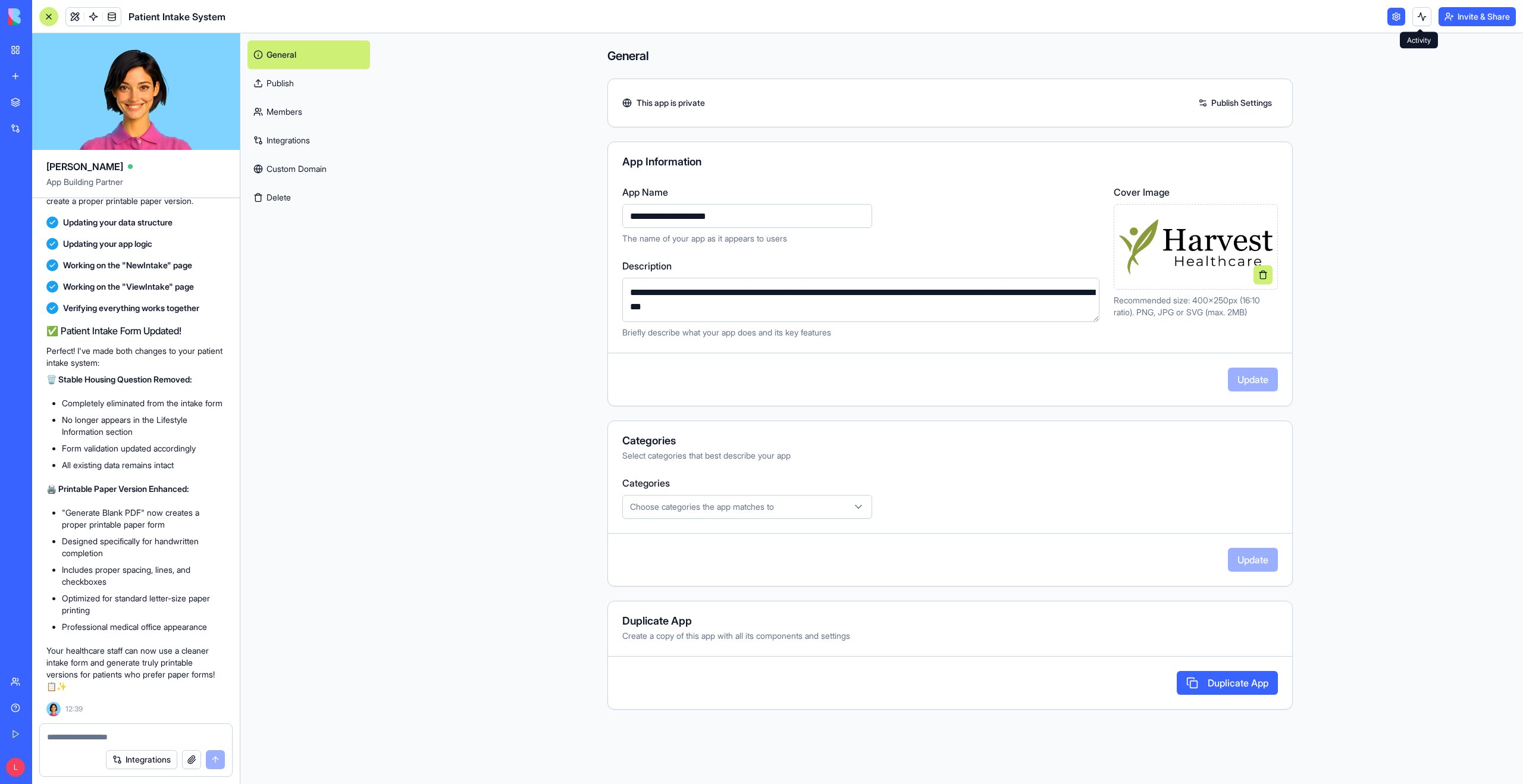
click at [1465, 15] on button "Invite & Share" at bounding box center [1477, 16] width 77 height 19
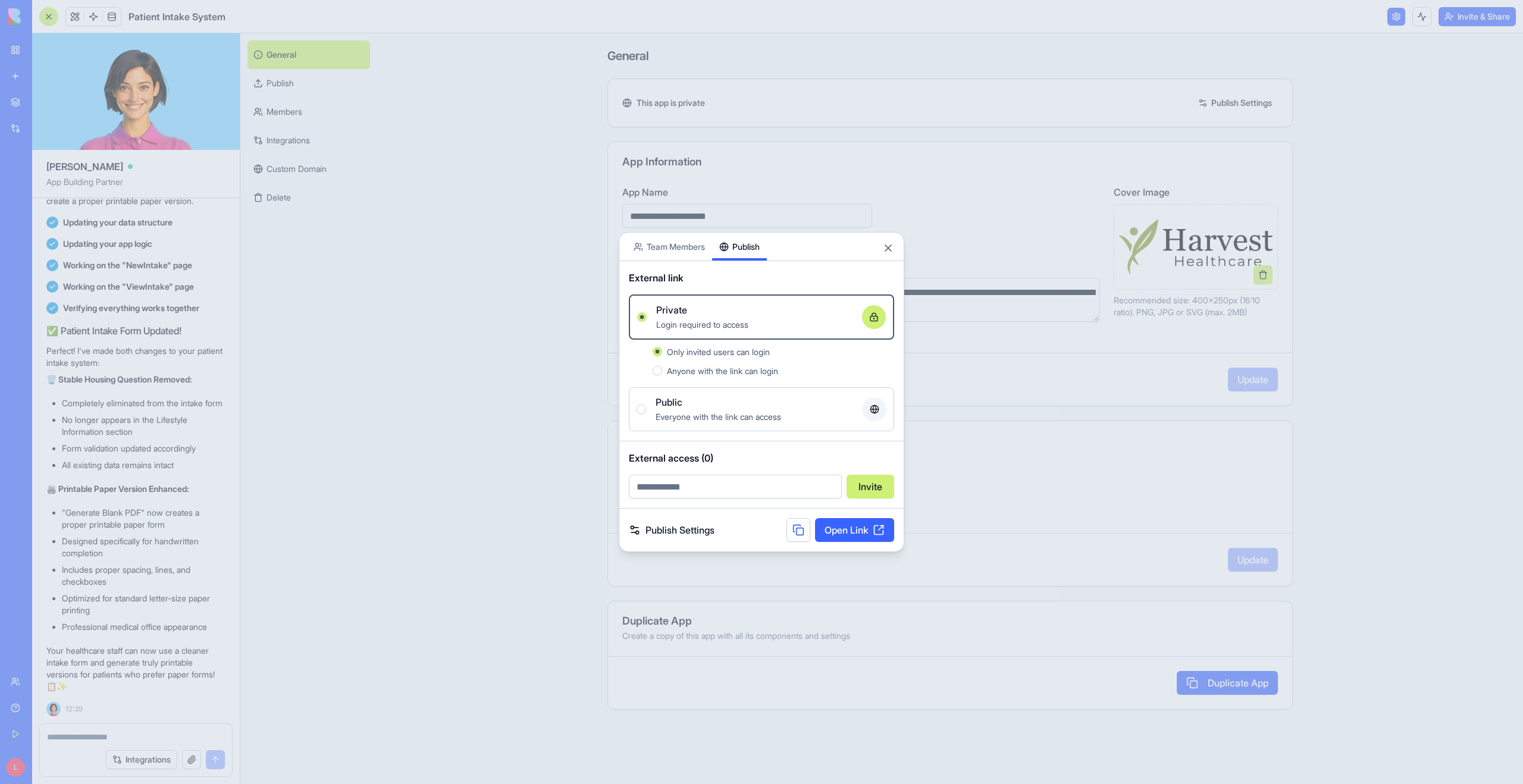
click at [656, 368] on button "Anyone with the link can login" at bounding box center [657, 370] width 9 height 9
click at [801, 532] on button at bounding box center [798, 530] width 24 height 24
click at [864, 530] on link "Open Link" at bounding box center [854, 530] width 79 height 24
click at [889, 247] on button "Close" at bounding box center [888, 248] width 12 height 12
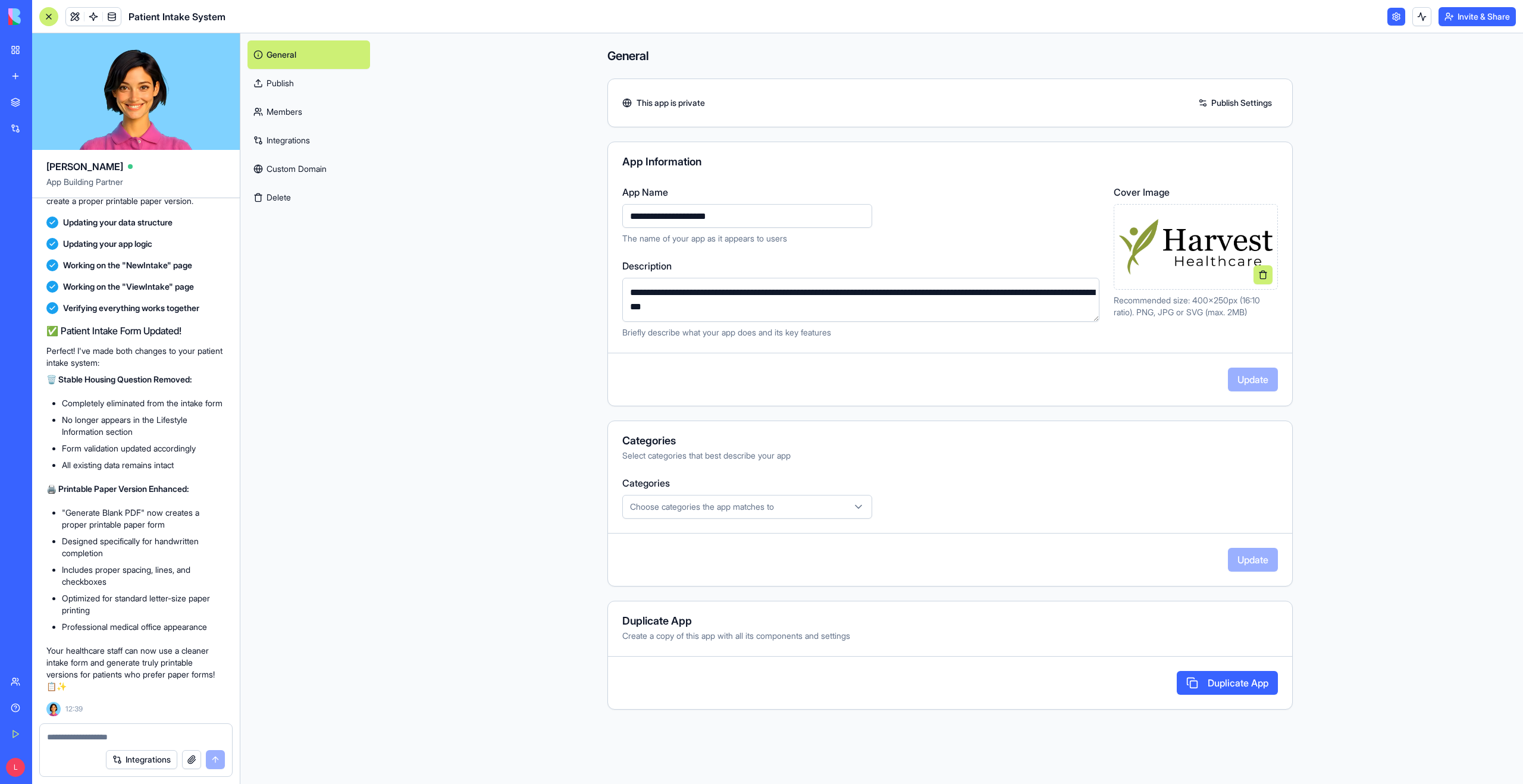
click at [74, 14] on link at bounding box center [74, 16] width 18 height 18
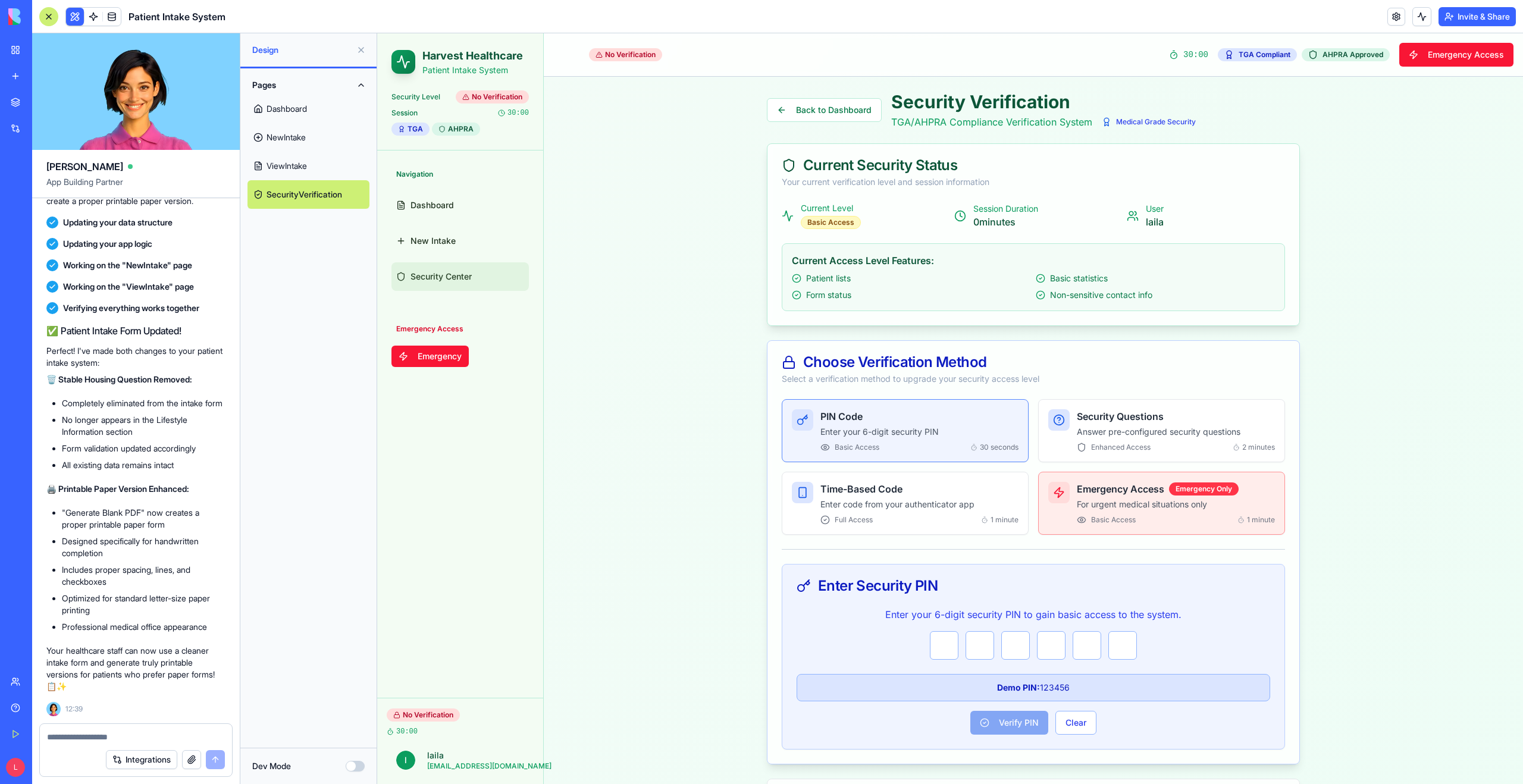
click at [291, 195] on link "SecurityVerification" at bounding box center [308, 194] width 122 height 29
click at [188, 433] on li "No longer appears in the Lifestyle Information section" at bounding box center [144, 426] width 164 height 24
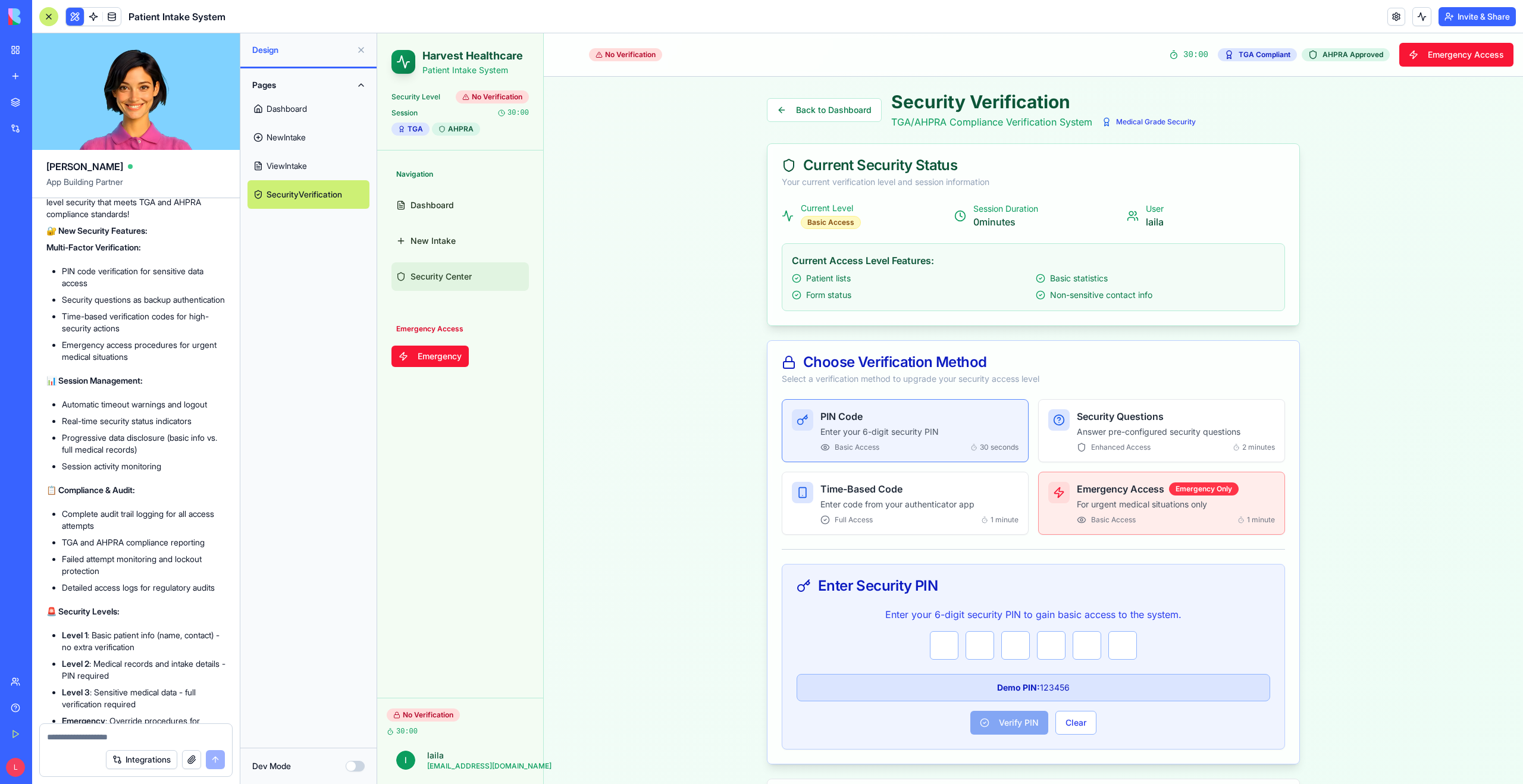
scroll to position [4761, 0]
click at [918, 505] on p "Enter code from your authenticator app" at bounding box center [919, 504] width 198 height 12
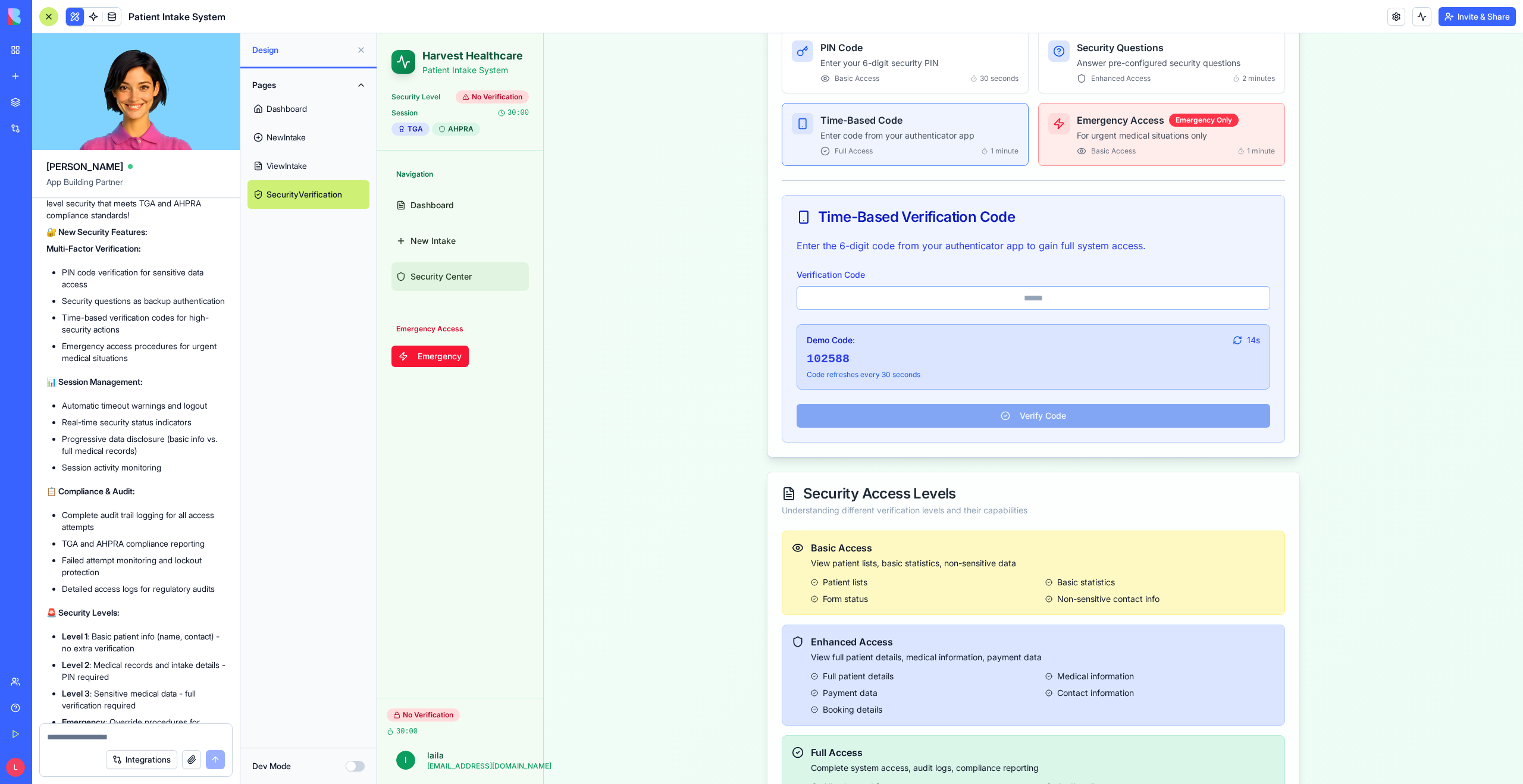
scroll to position [368, 0]
click at [1027, 296] on input "Verification Code" at bounding box center [1032, 298] width 473 height 24
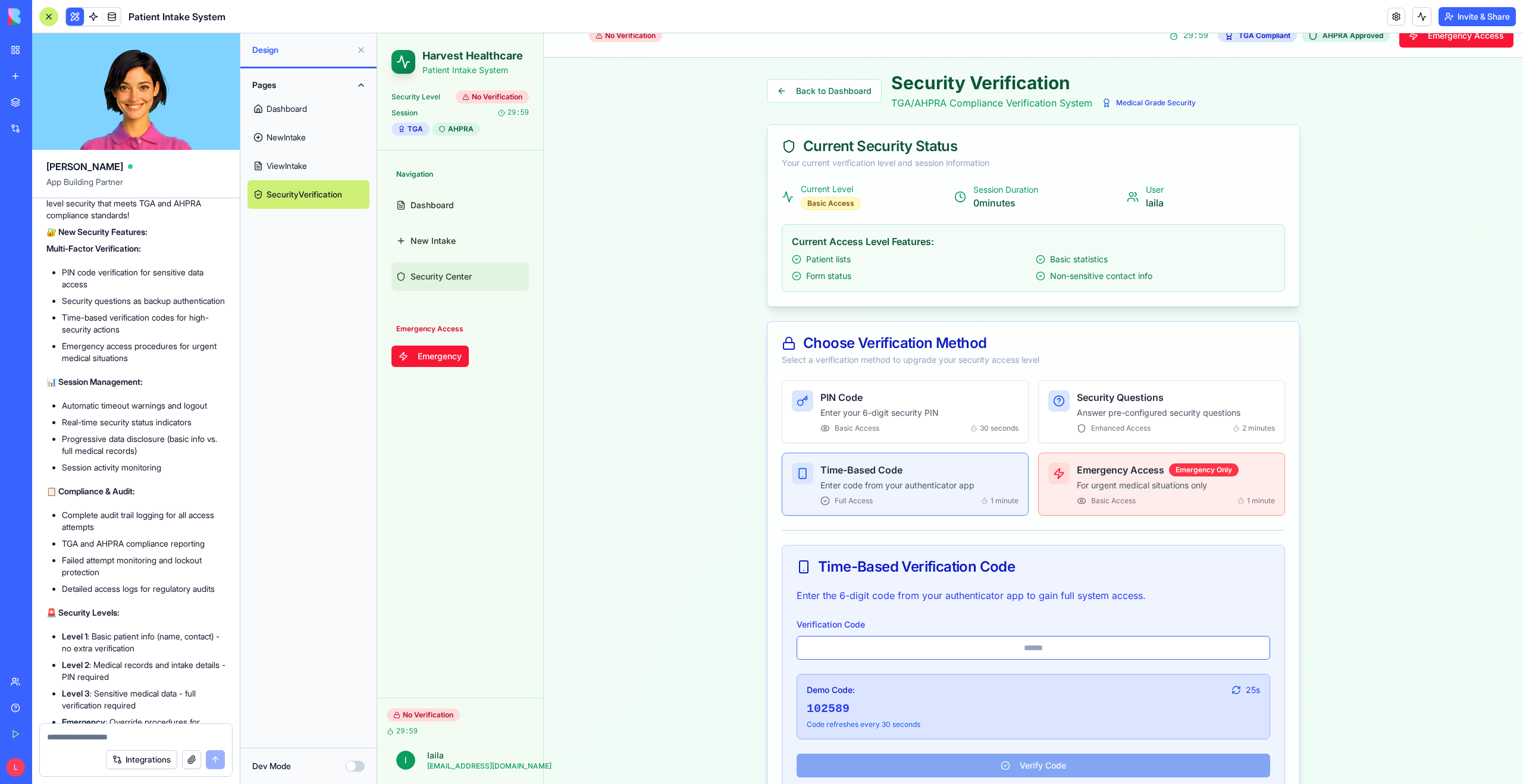
scroll to position [0, 0]
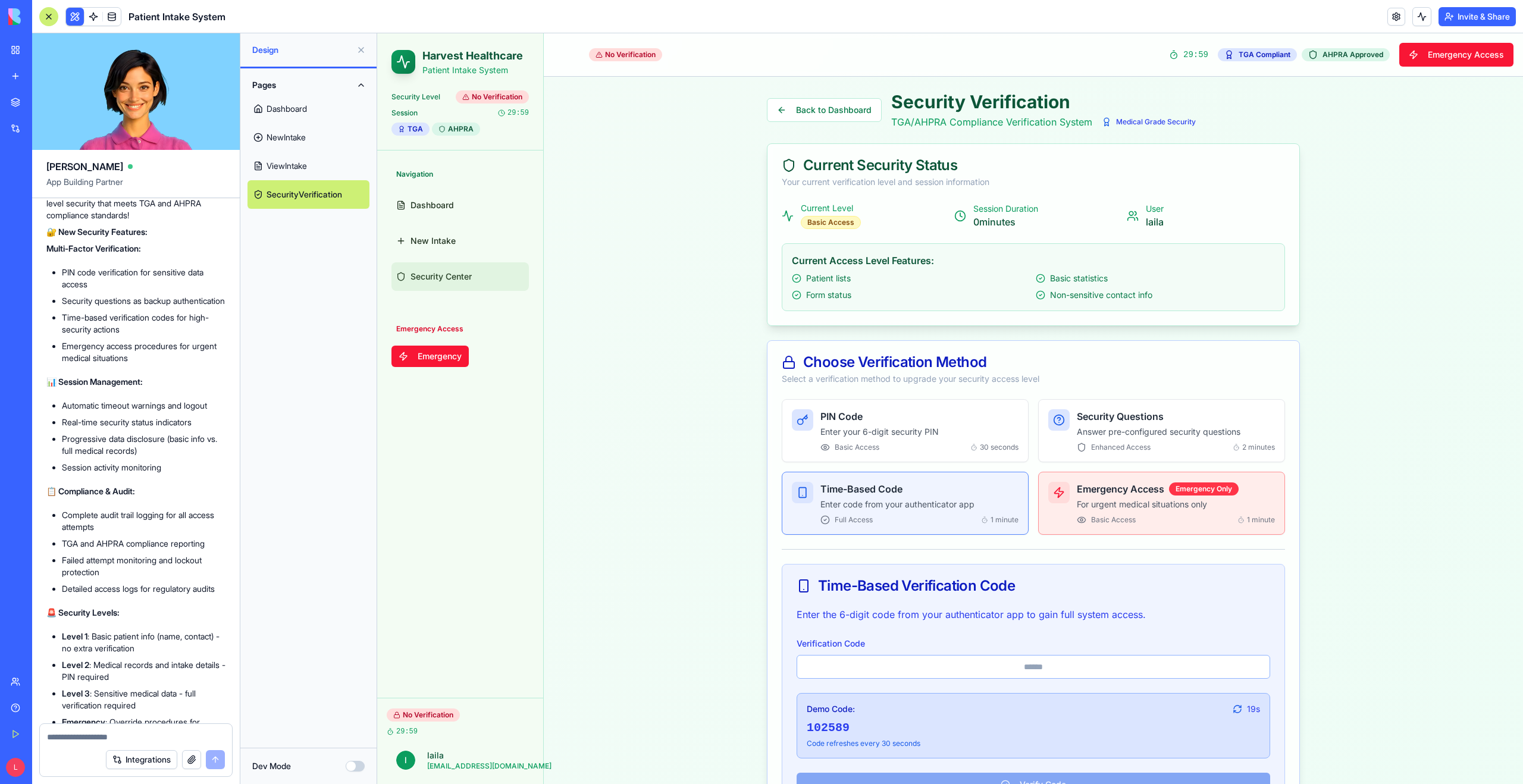
click at [52, 738] on textarea at bounding box center [136, 737] width 178 height 12
type textarea "**********"
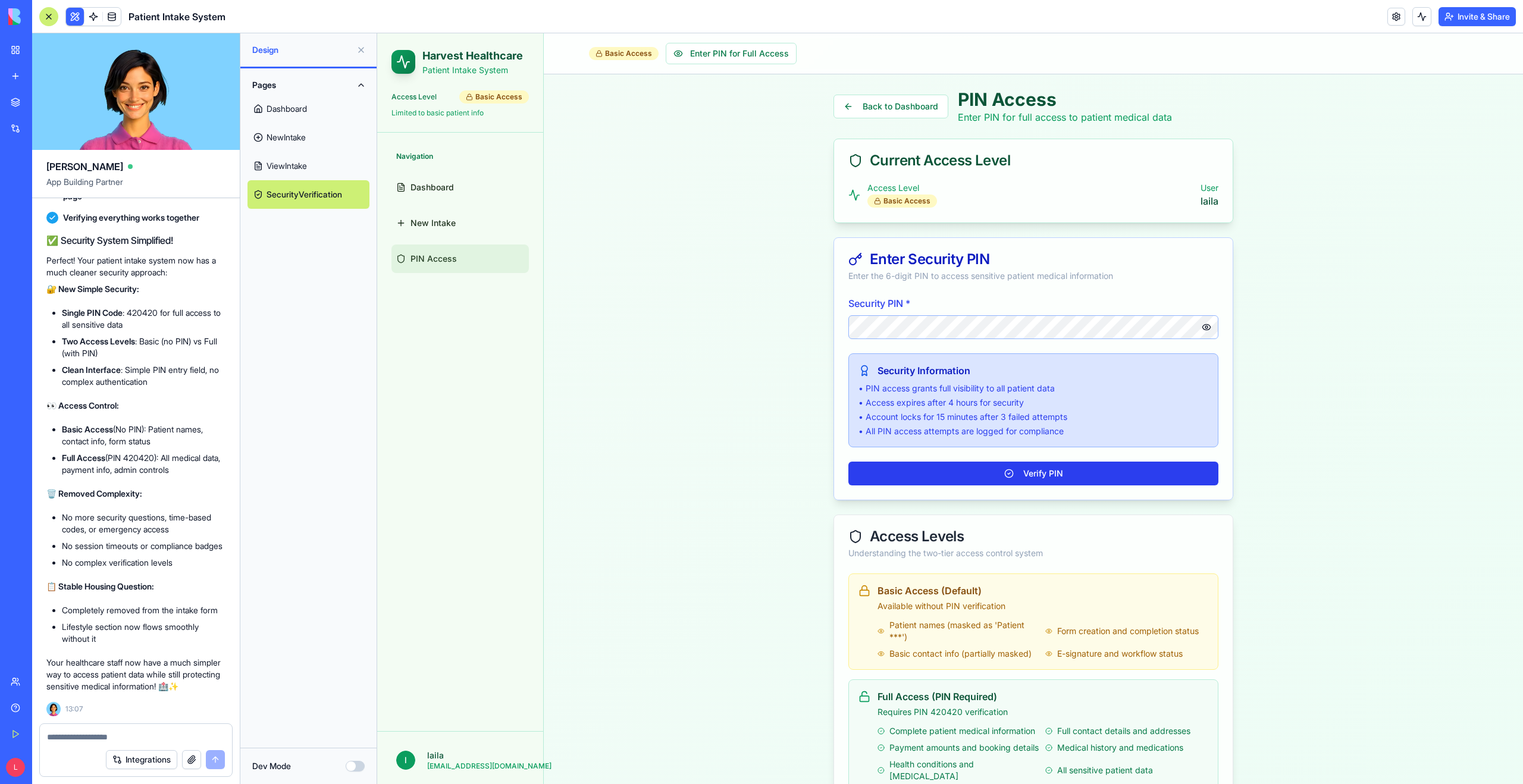
click at [1001, 471] on button "Verify PIN" at bounding box center [1033, 473] width 370 height 24
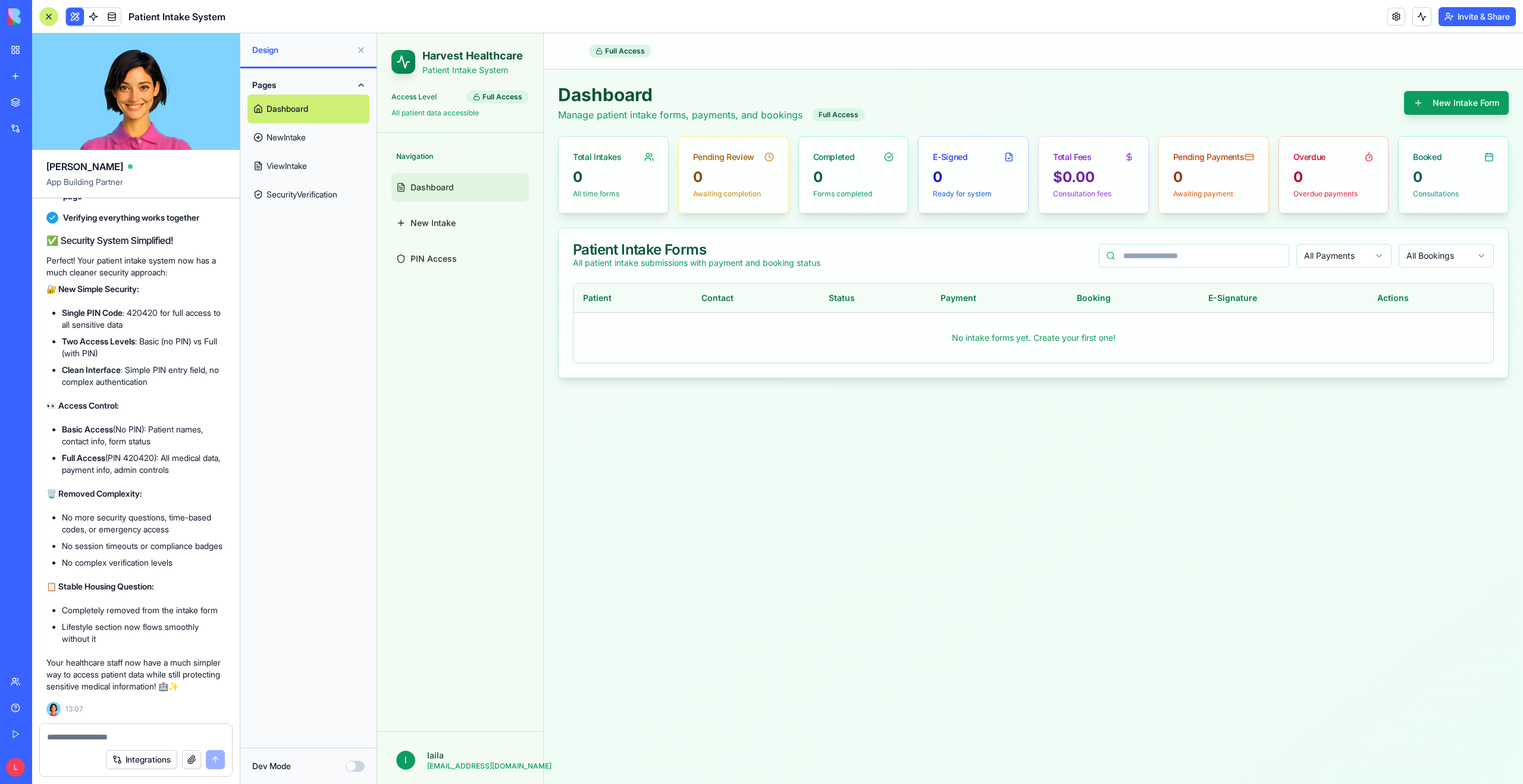
click at [1469, 17] on button "Invite & Share" at bounding box center [1477, 16] width 77 height 19
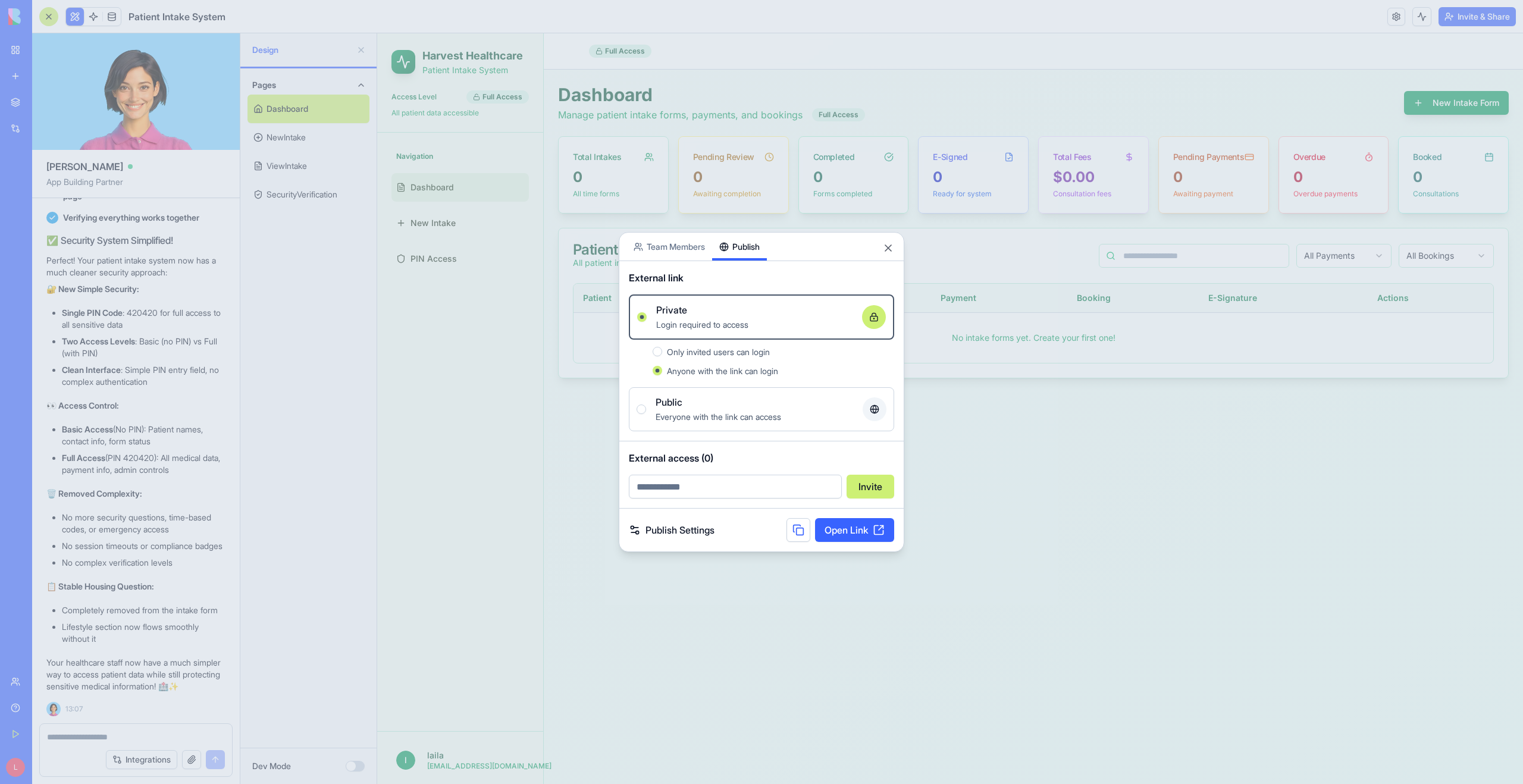
click at [800, 530] on button at bounding box center [798, 530] width 24 height 24
click at [855, 526] on link "Open Link" at bounding box center [854, 530] width 79 height 24
